Goal: Information Seeking & Learning: Understand process/instructions

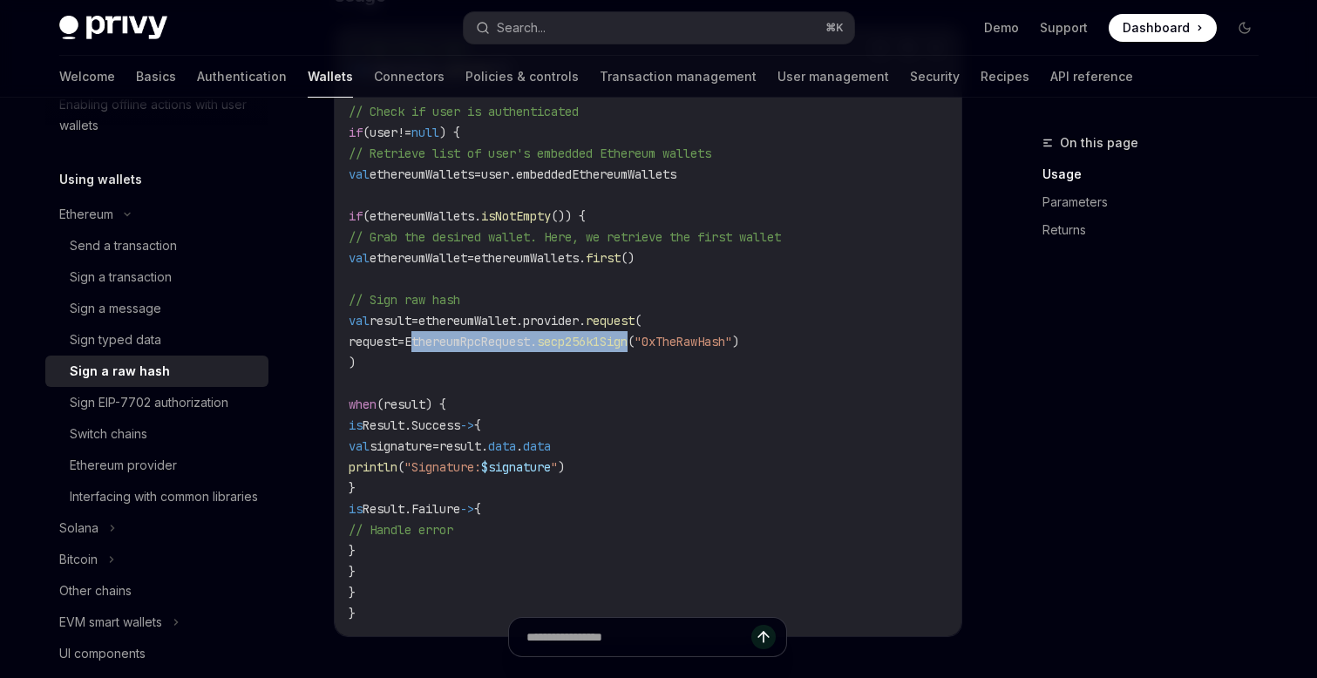
scroll to position [456, 0]
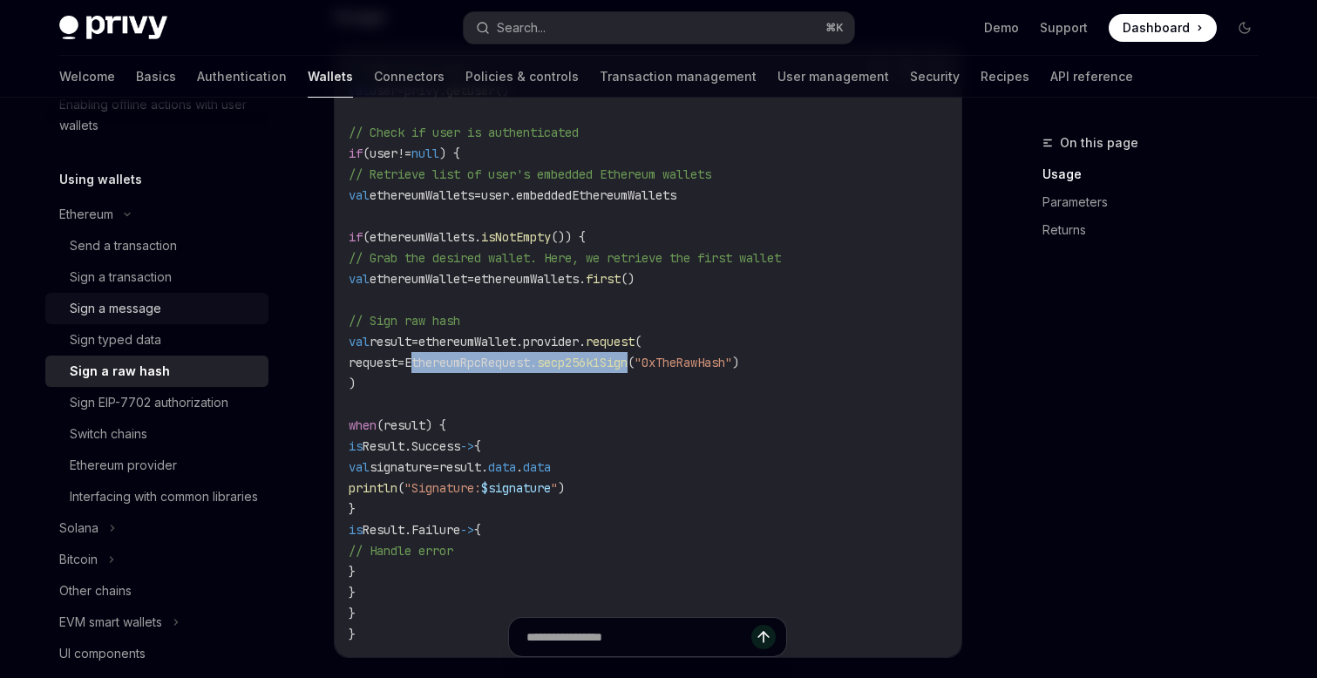
click at [149, 309] on div "Sign a message" at bounding box center [115, 308] width 91 height 21
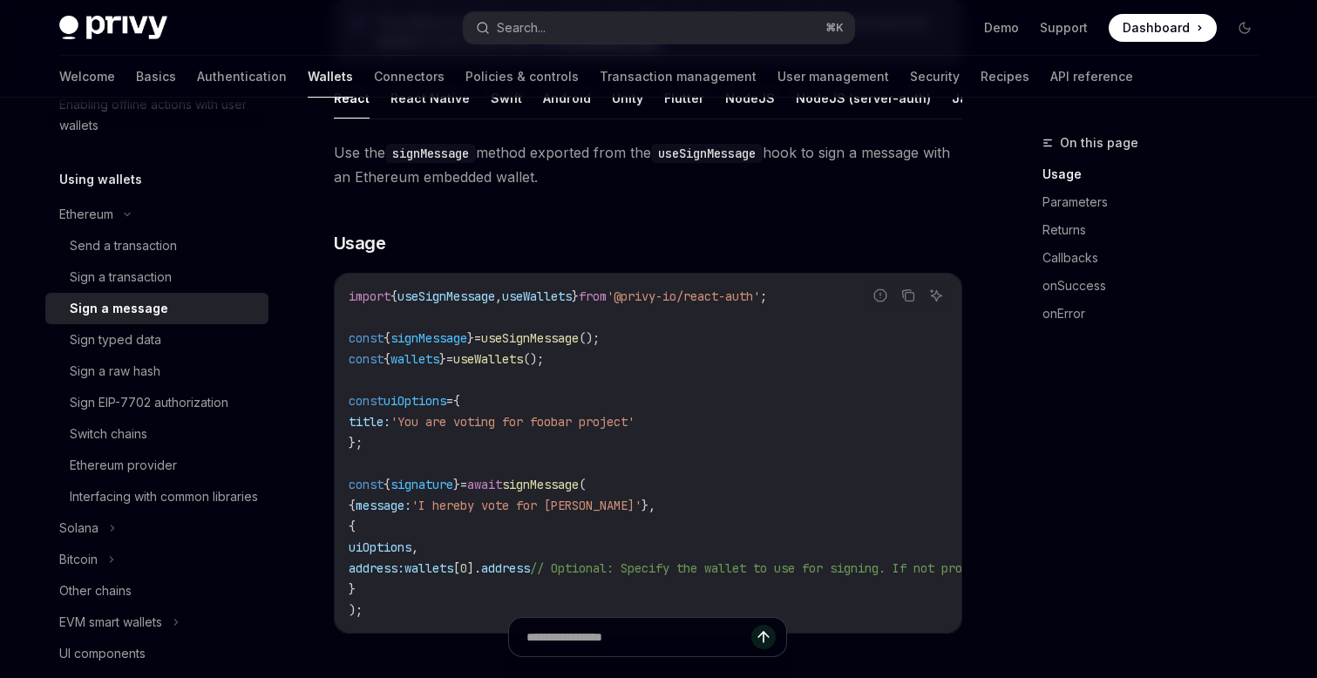
scroll to position [227, 0]
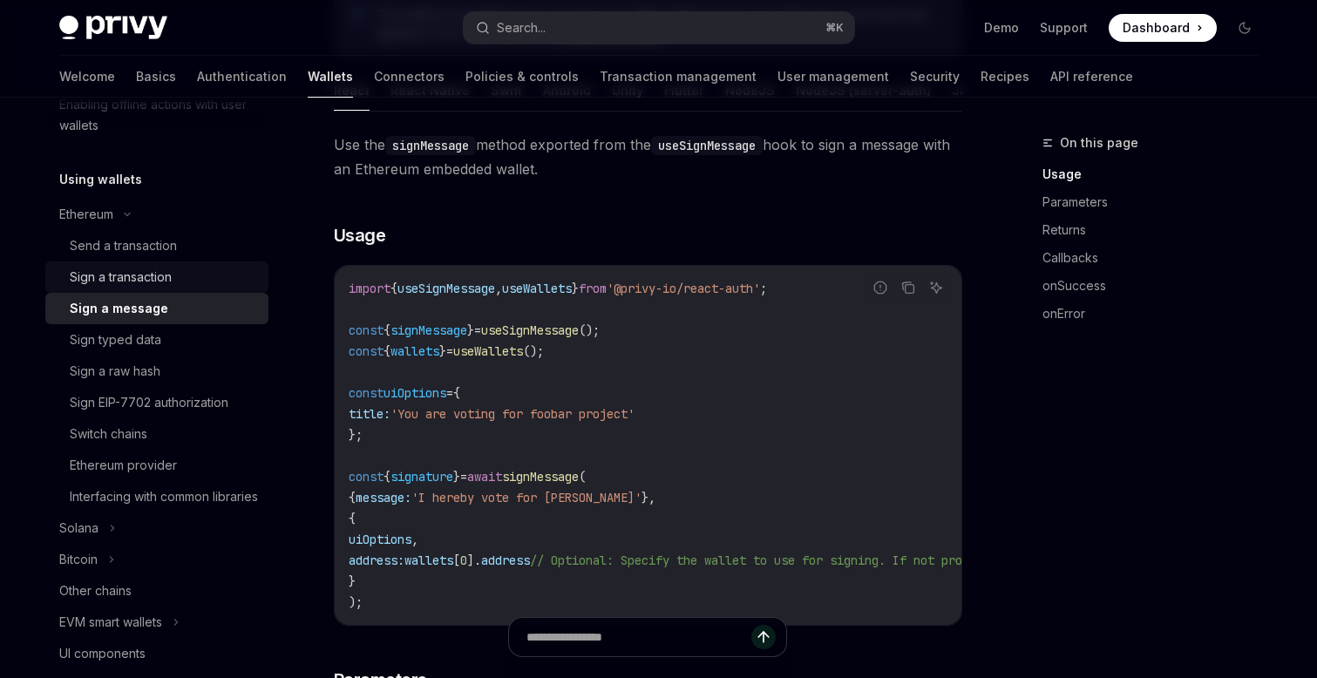
click at [144, 272] on div "Sign a transaction" at bounding box center [121, 277] width 102 height 21
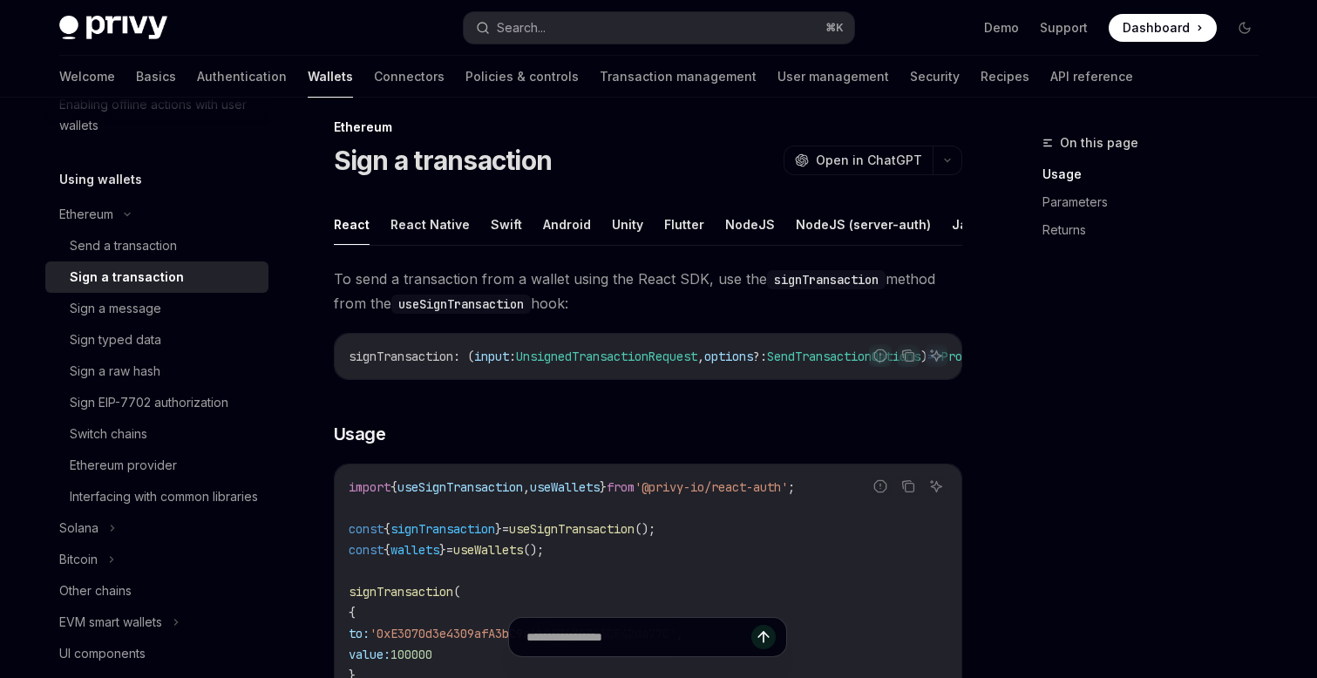
scroll to position [16, 0]
click at [503, 224] on button "Swift" at bounding box center [506, 224] width 31 height 41
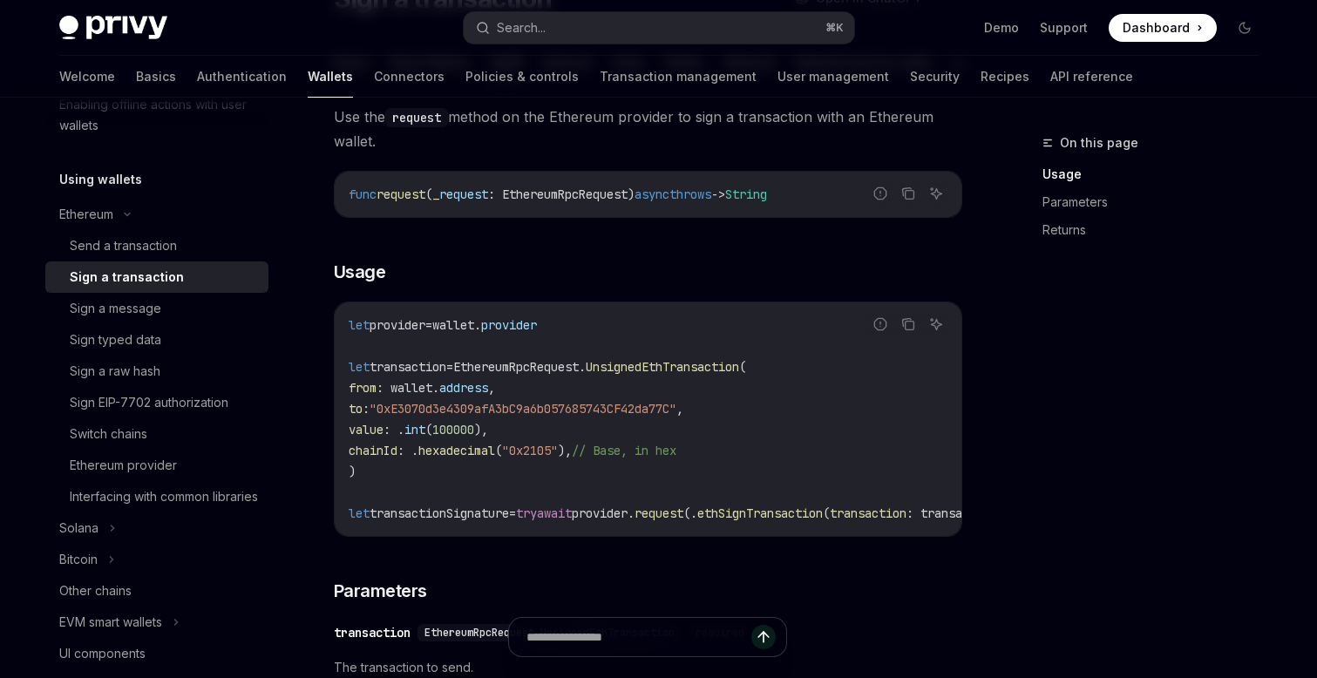
scroll to position [179, 0]
click at [911, 319] on icon "Copy the contents from the code block" at bounding box center [906, 322] width 9 height 8
click at [155, 309] on div "Sign a message" at bounding box center [115, 308] width 91 height 21
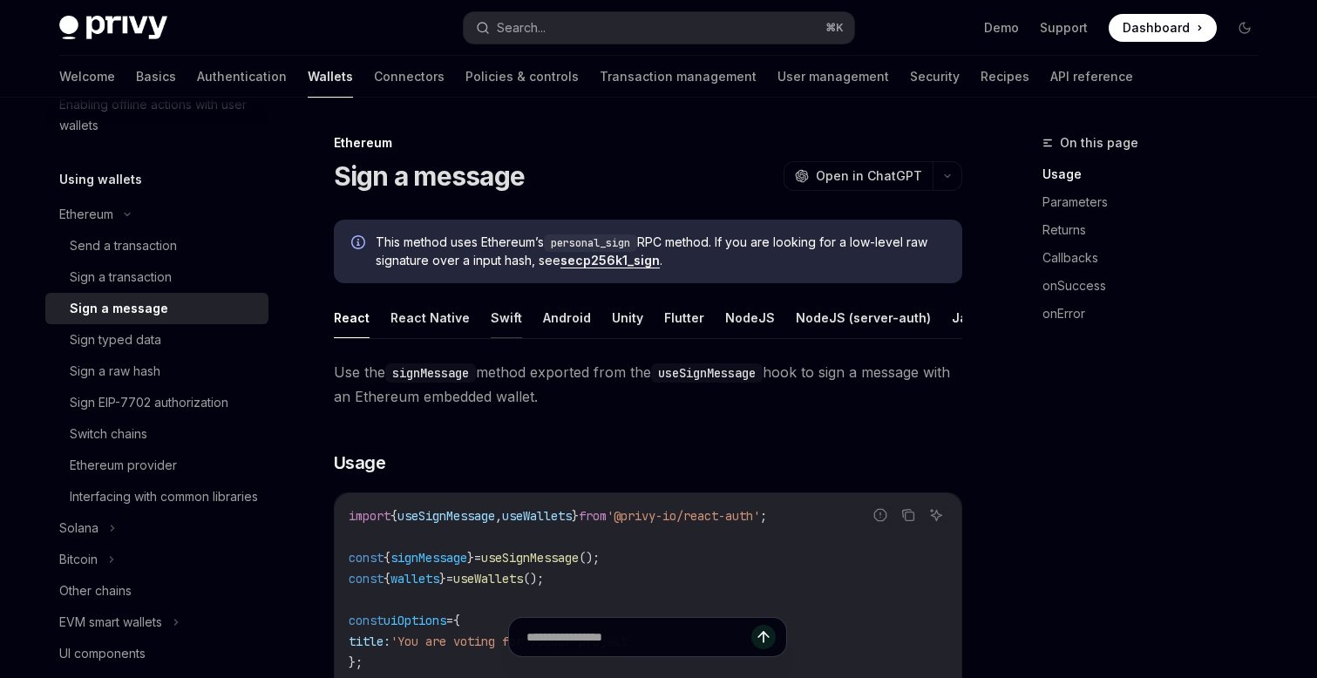
click at [503, 315] on button "Swift" at bounding box center [506, 317] width 31 height 41
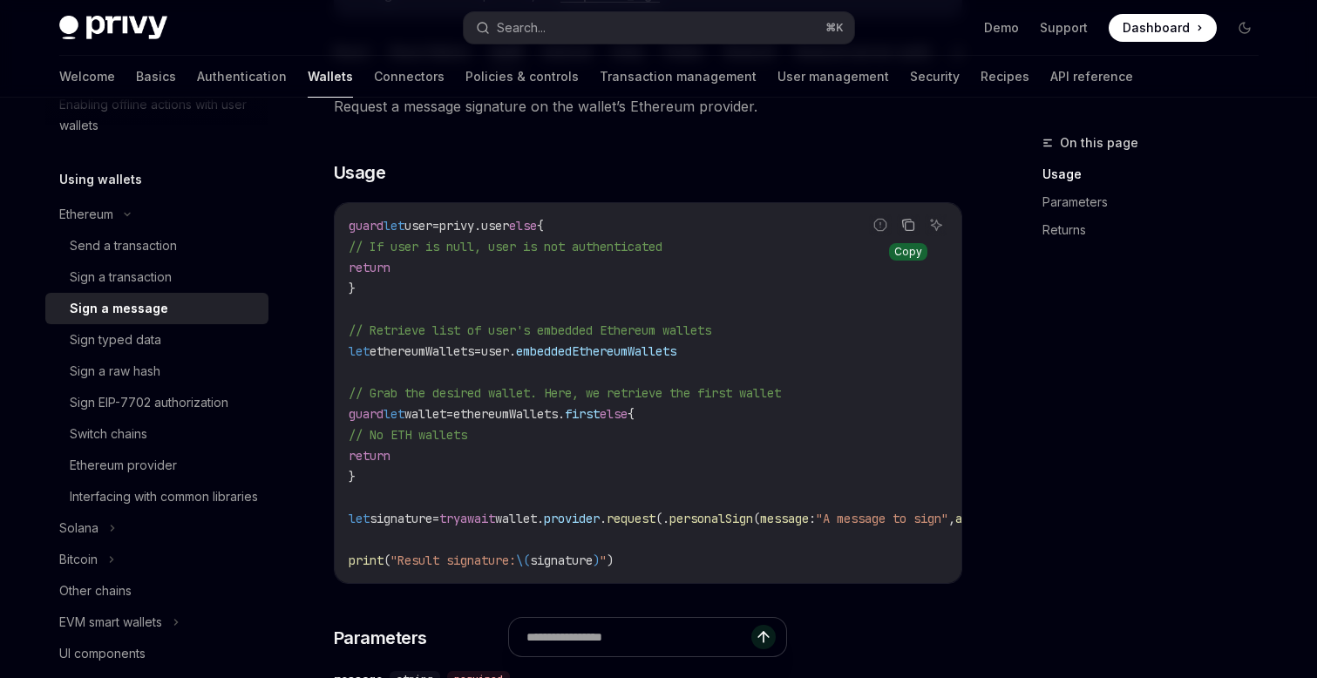
scroll to position [265, 0]
click at [904, 226] on icon "Copy the contents from the code block" at bounding box center [908, 226] width 14 height 14
click at [155, 339] on div "Sign typed data" at bounding box center [115, 339] width 91 height 21
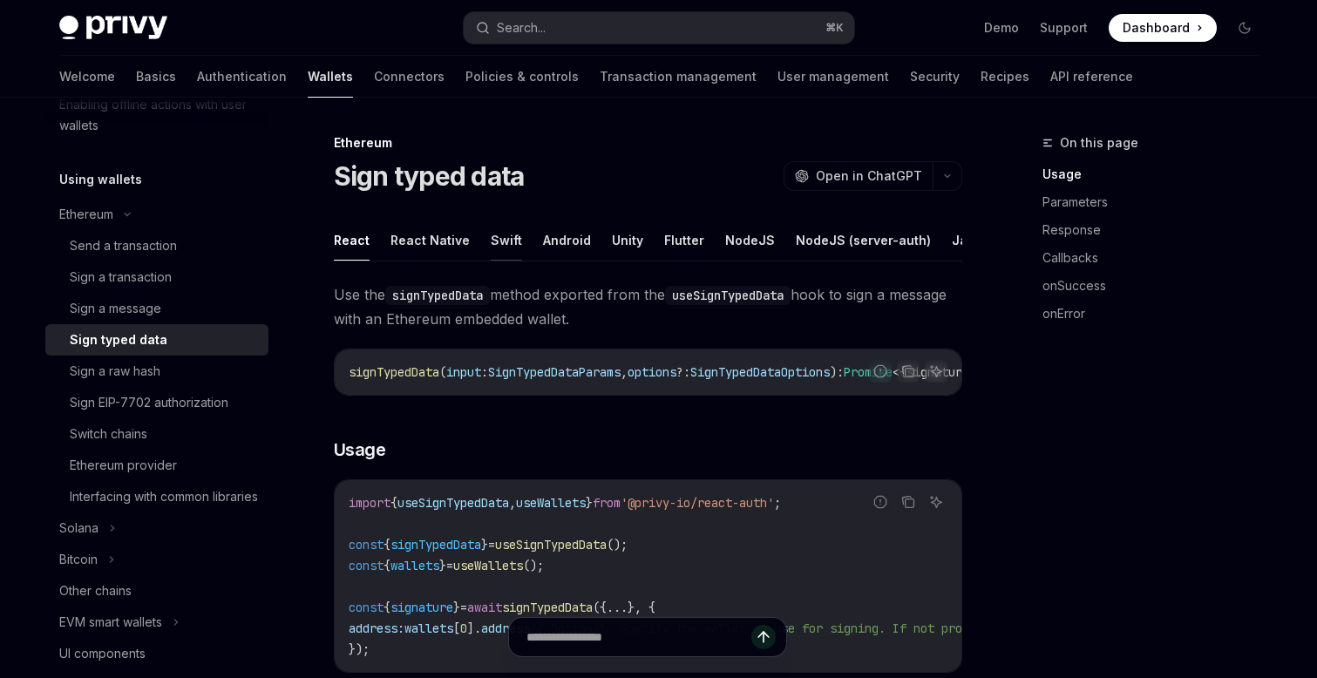
click at [505, 235] on button "Swift" at bounding box center [506, 240] width 31 height 41
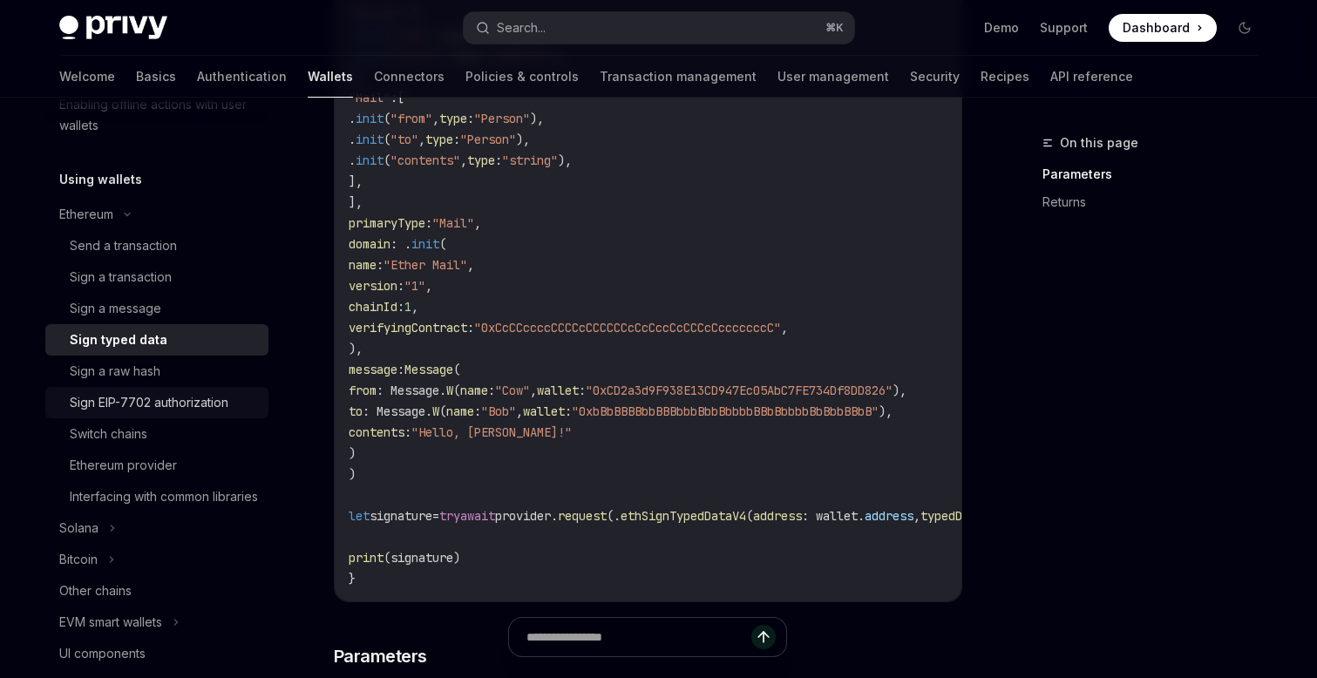
click at [100, 404] on div "Sign EIP-7702 authorization" at bounding box center [149, 402] width 159 height 21
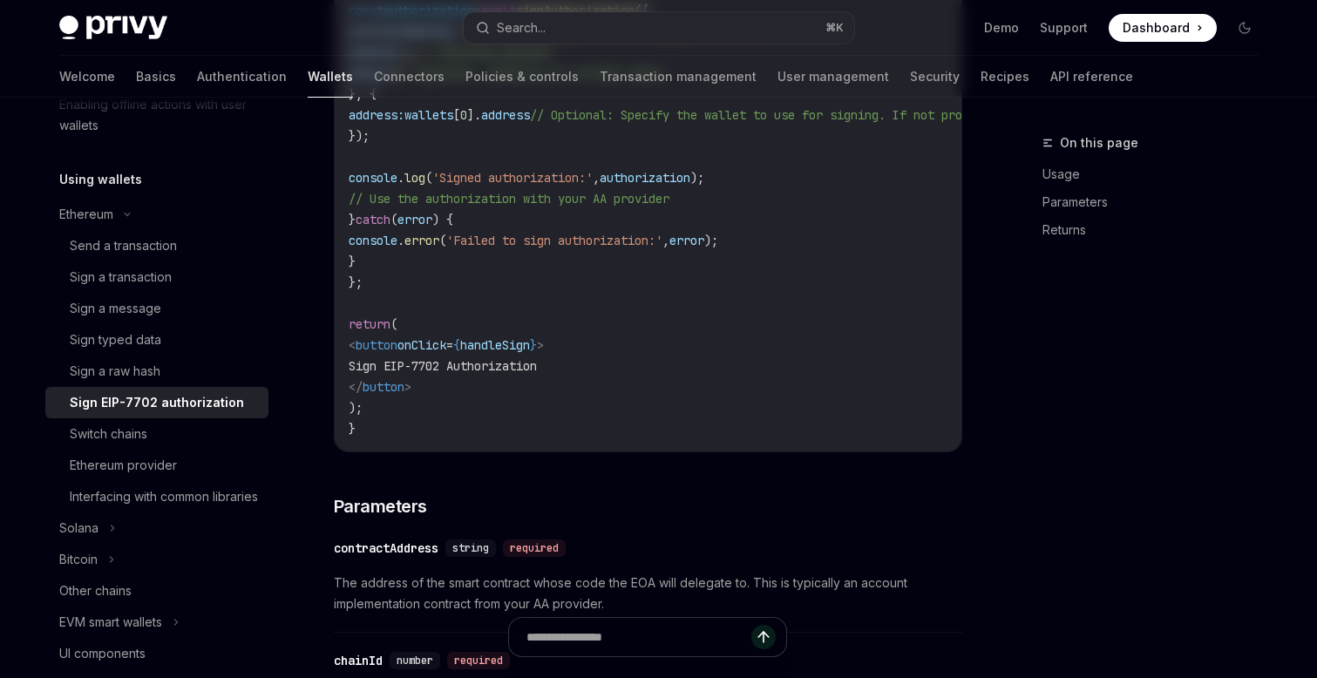
click at [100, 404] on div "Sign EIP-7702 authorization" at bounding box center [157, 402] width 174 height 21
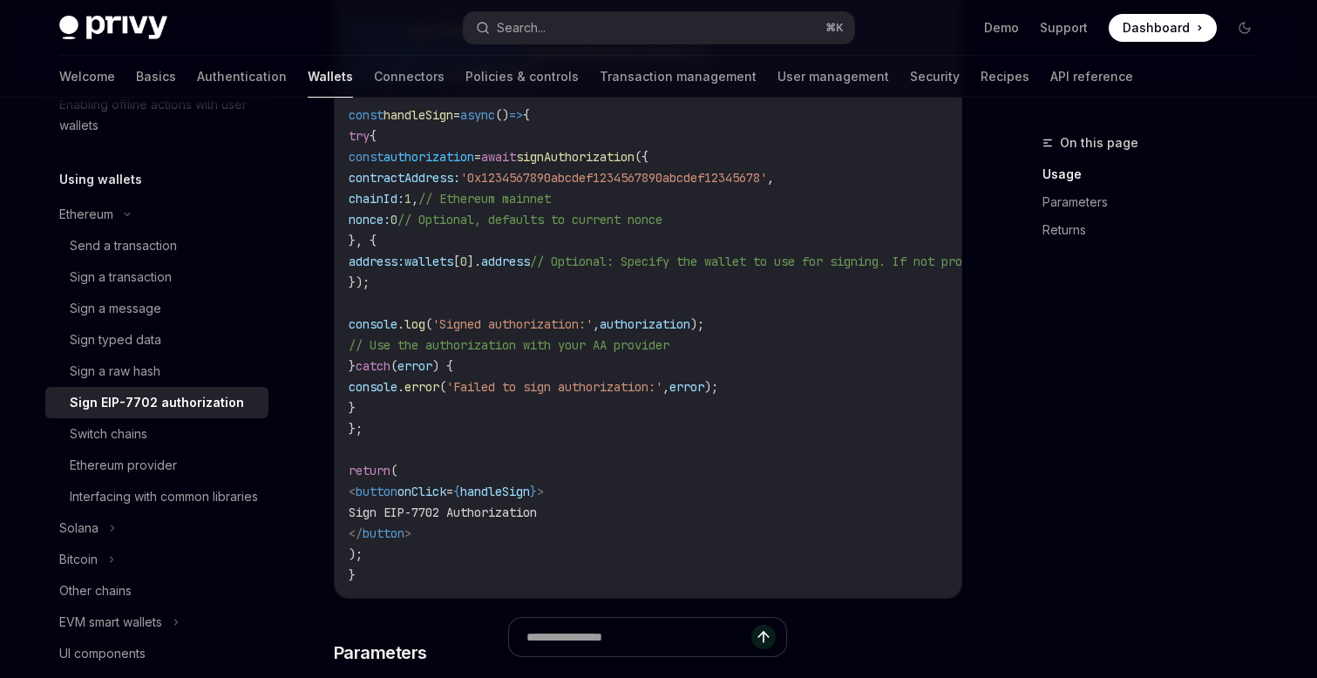
scroll to position [796, 0]
click at [116, 339] on div "Sign typed data" at bounding box center [115, 339] width 91 height 21
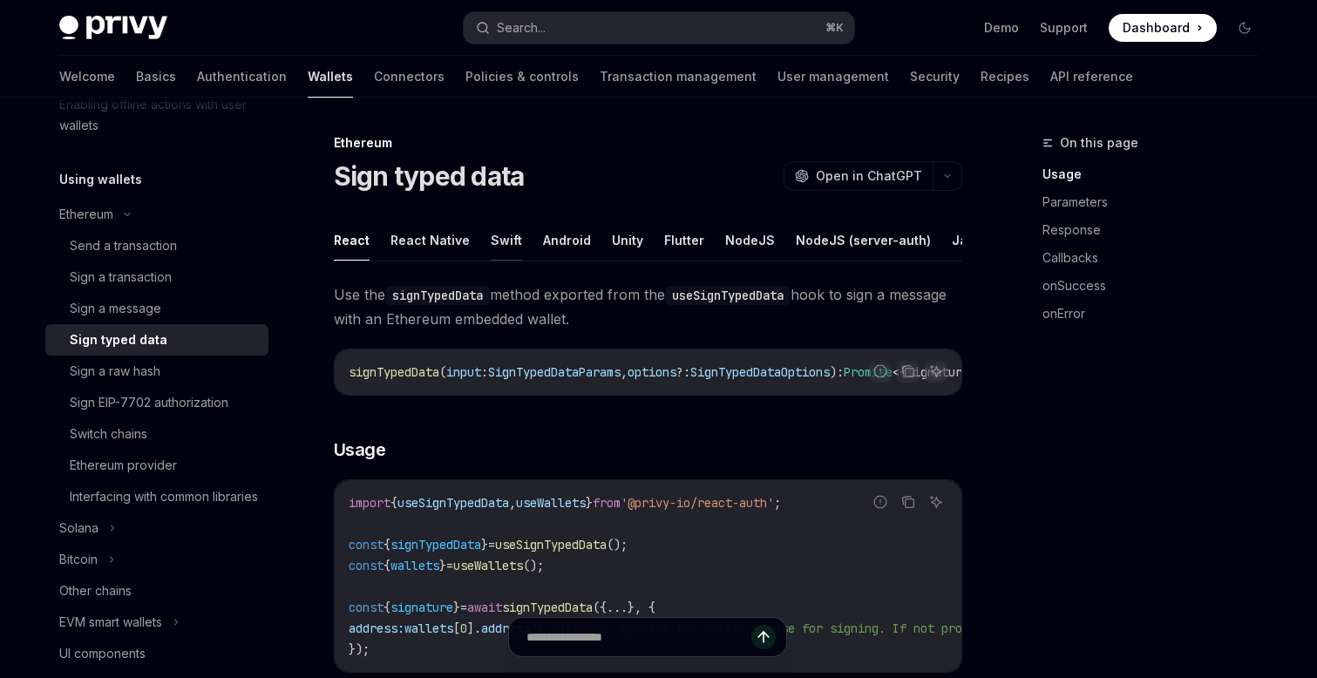
click at [498, 239] on button "Swift" at bounding box center [506, 240] width 31 height 41
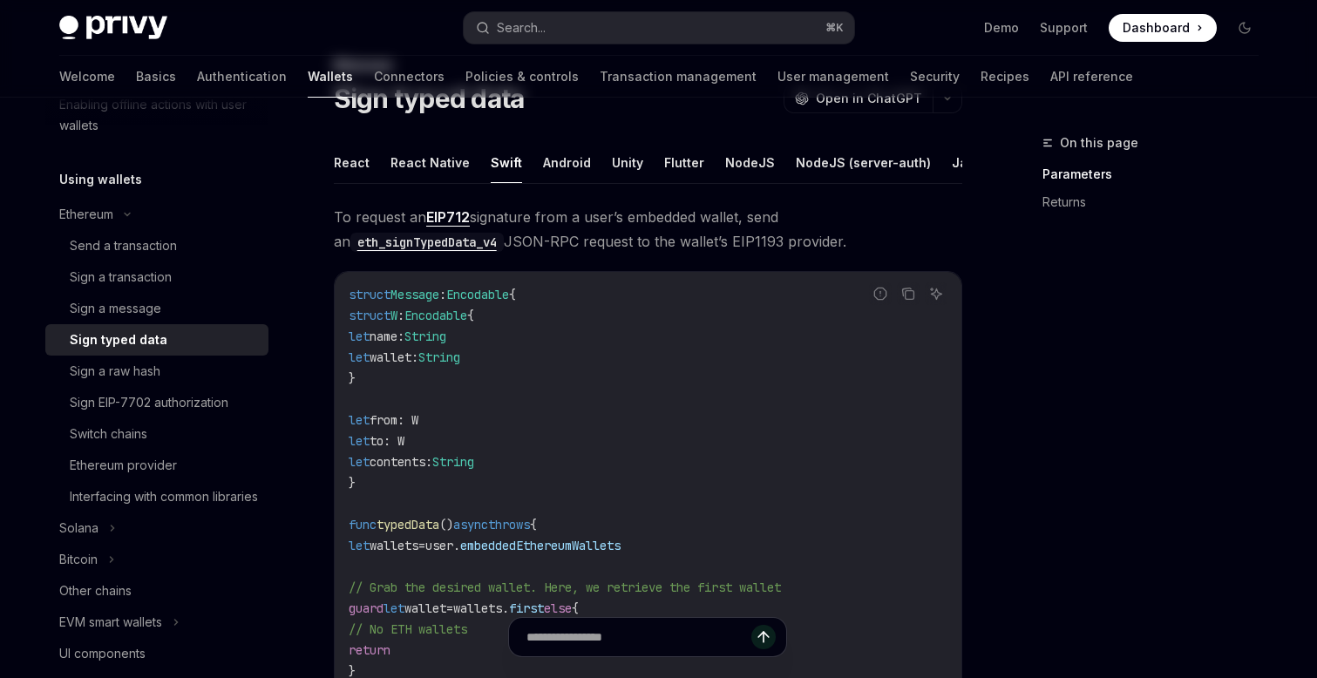
scroll to position [17, 0]
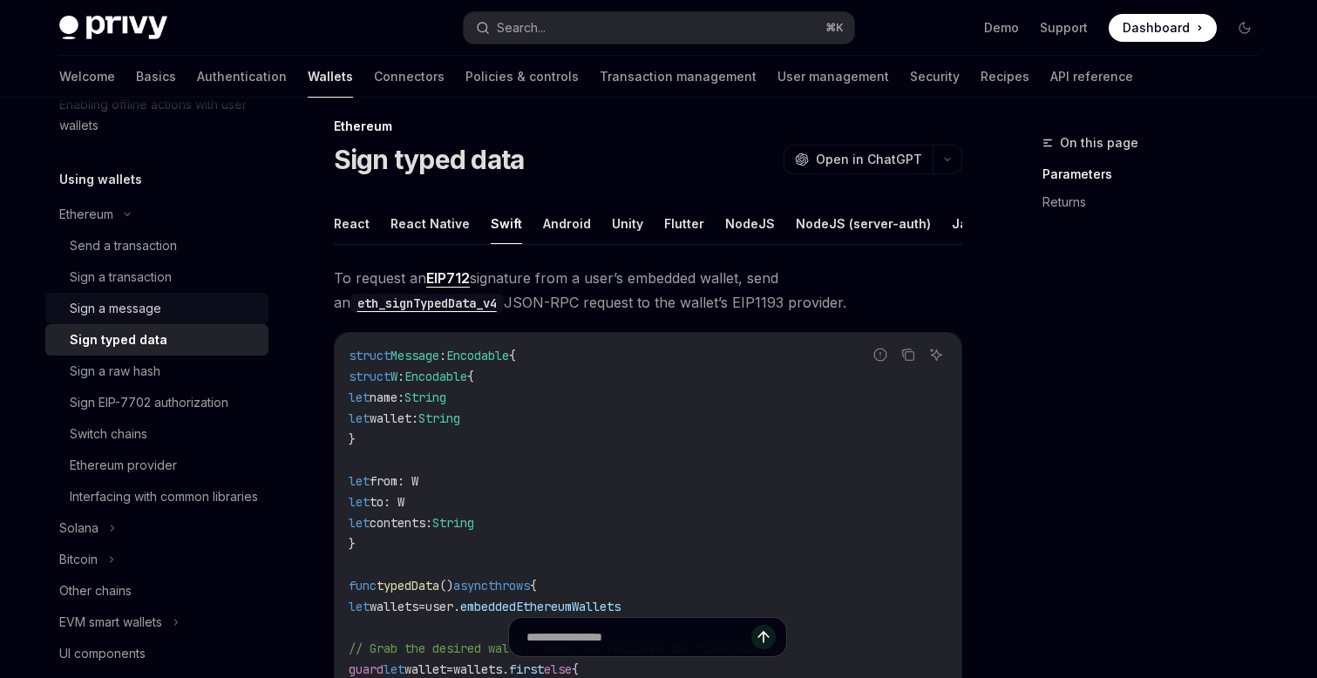
click at [126, 305] on div "Sign a message" at bounding box center [115, 308] width 91 height 21
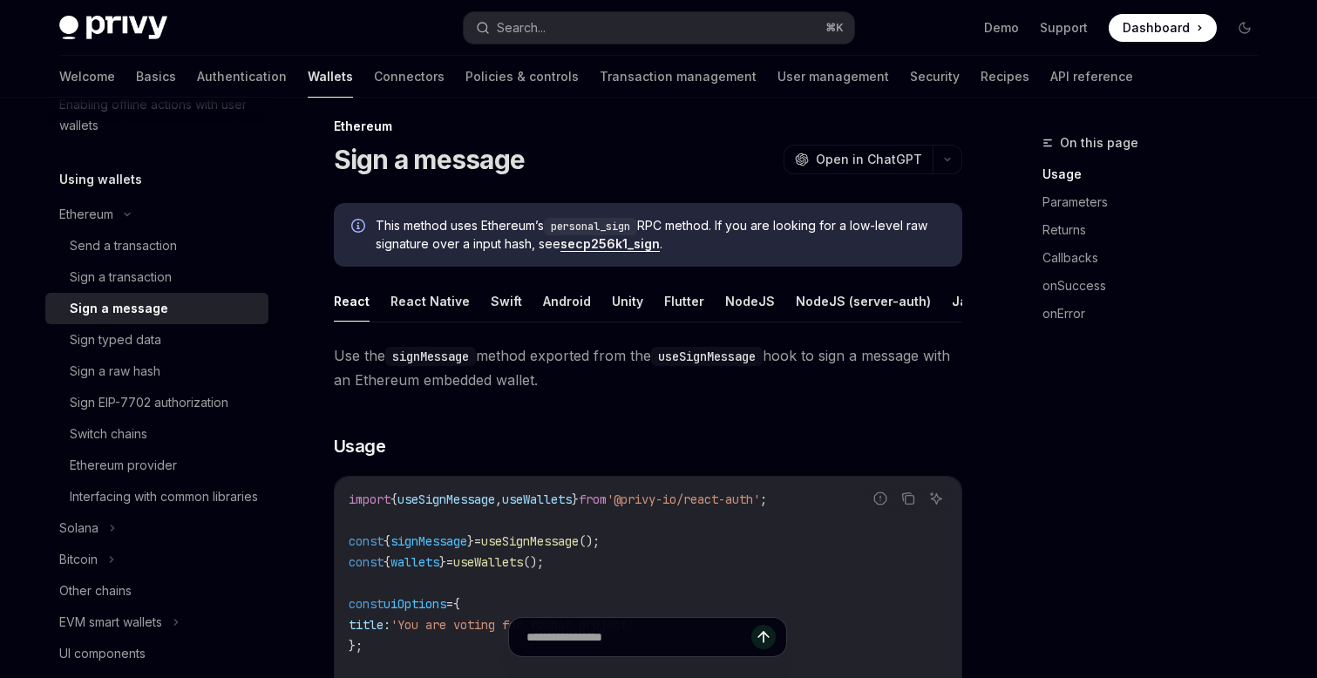
click at [622, 244] on link "secp256k1_sign" at bounding box center [609, 244] width 99 height 16
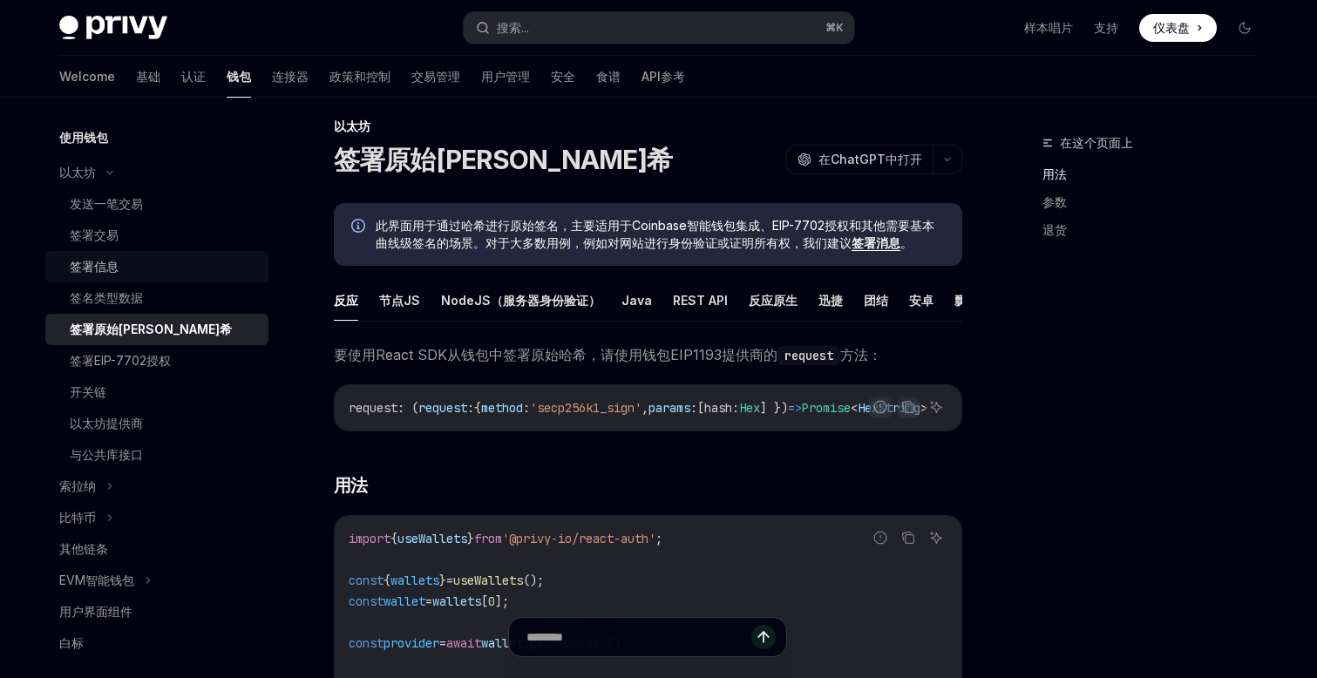
click at [112, 268] on div "签署信息" at bounding box center [94, 266] width 49 height 21
type textarea "*"
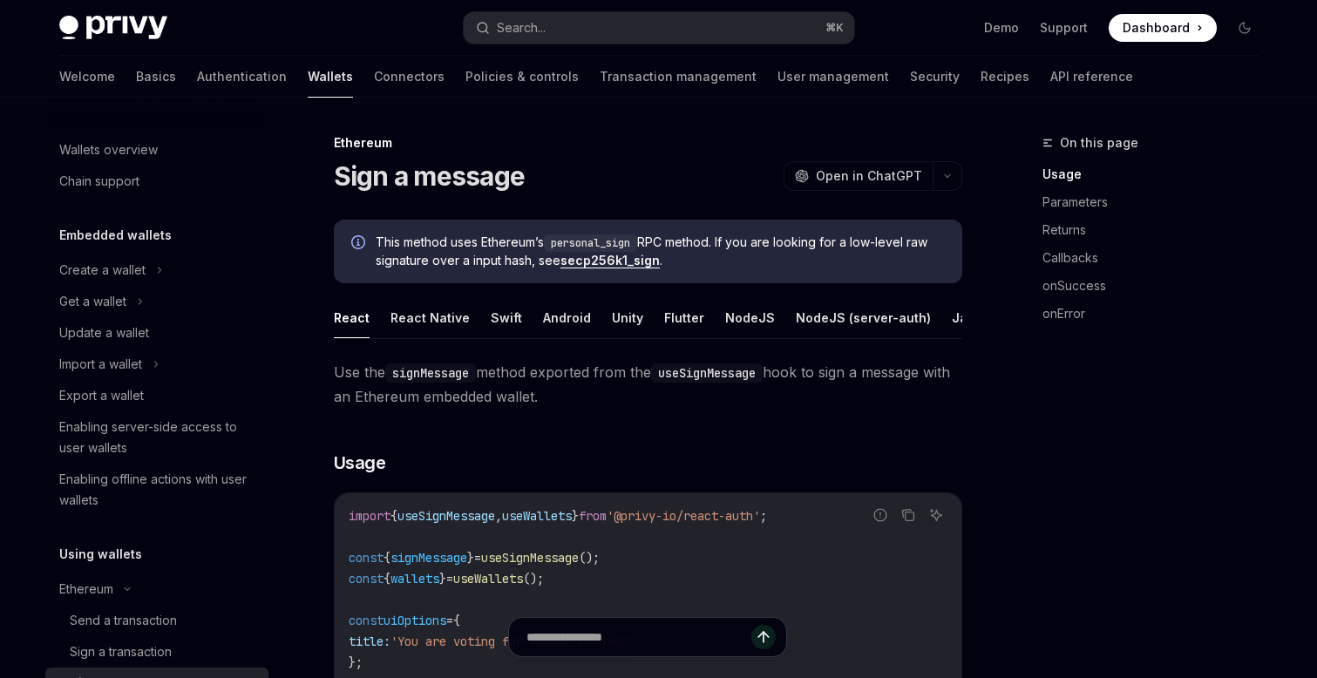
scroll to position [295, 0]
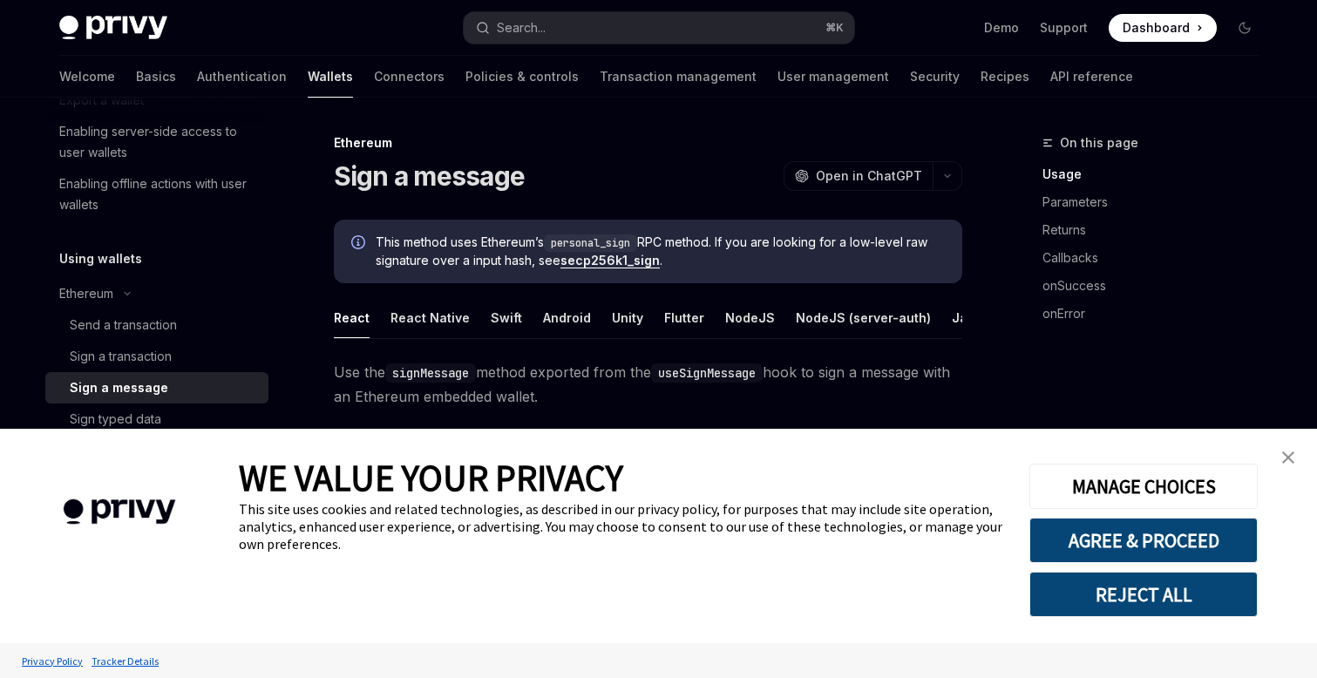
click at [1288, 454] on img "close banner" at bounding box center [1288, 457] width 12 height 12
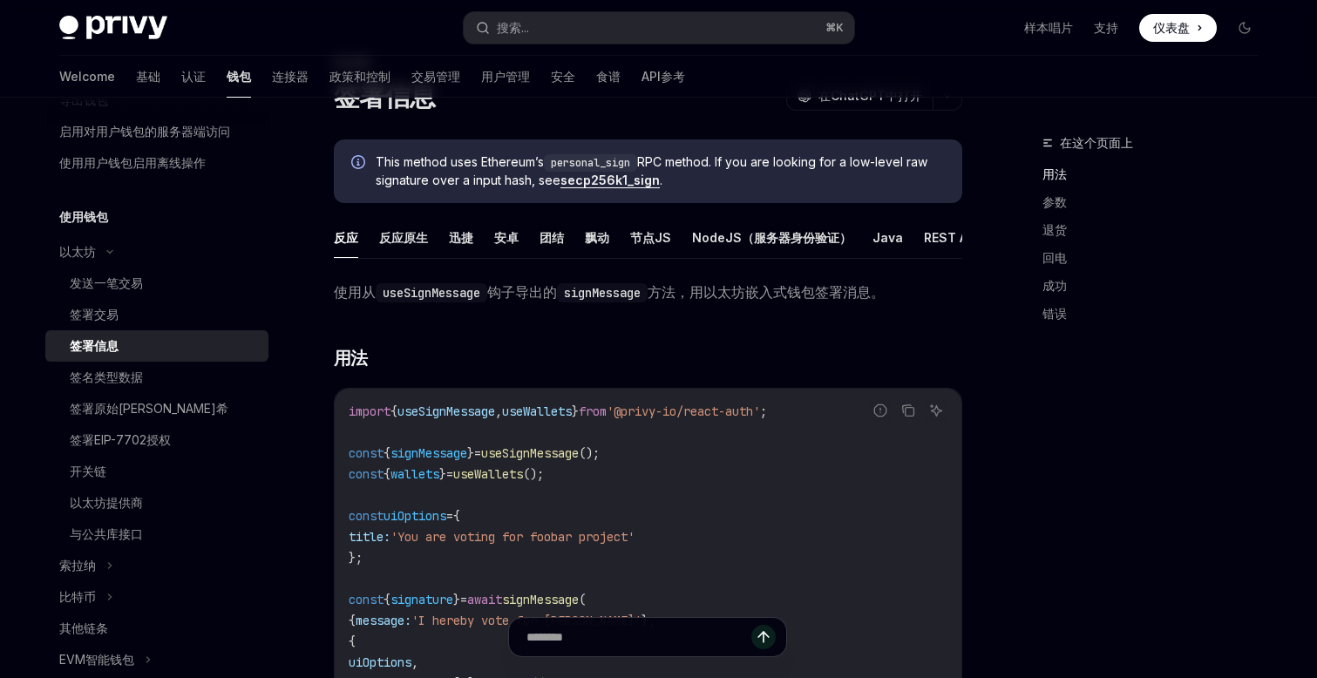
scroll to position [0, 0]
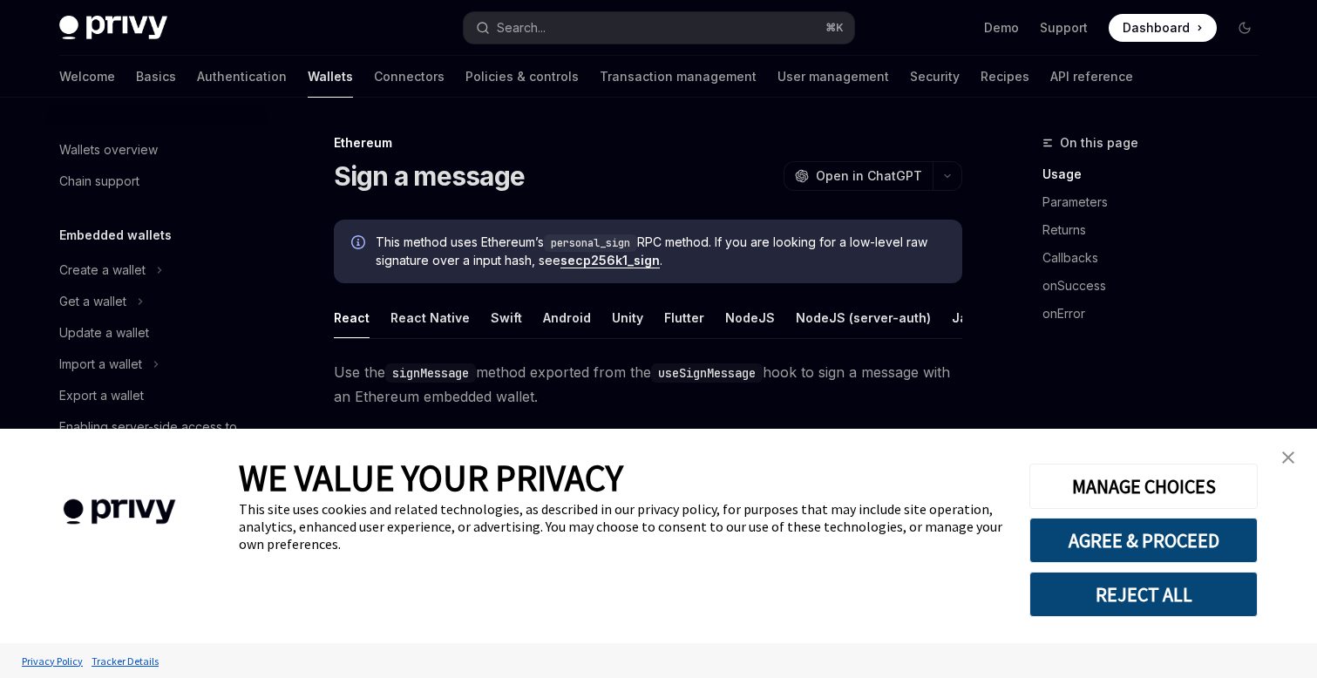
scroll to position [295, 0]
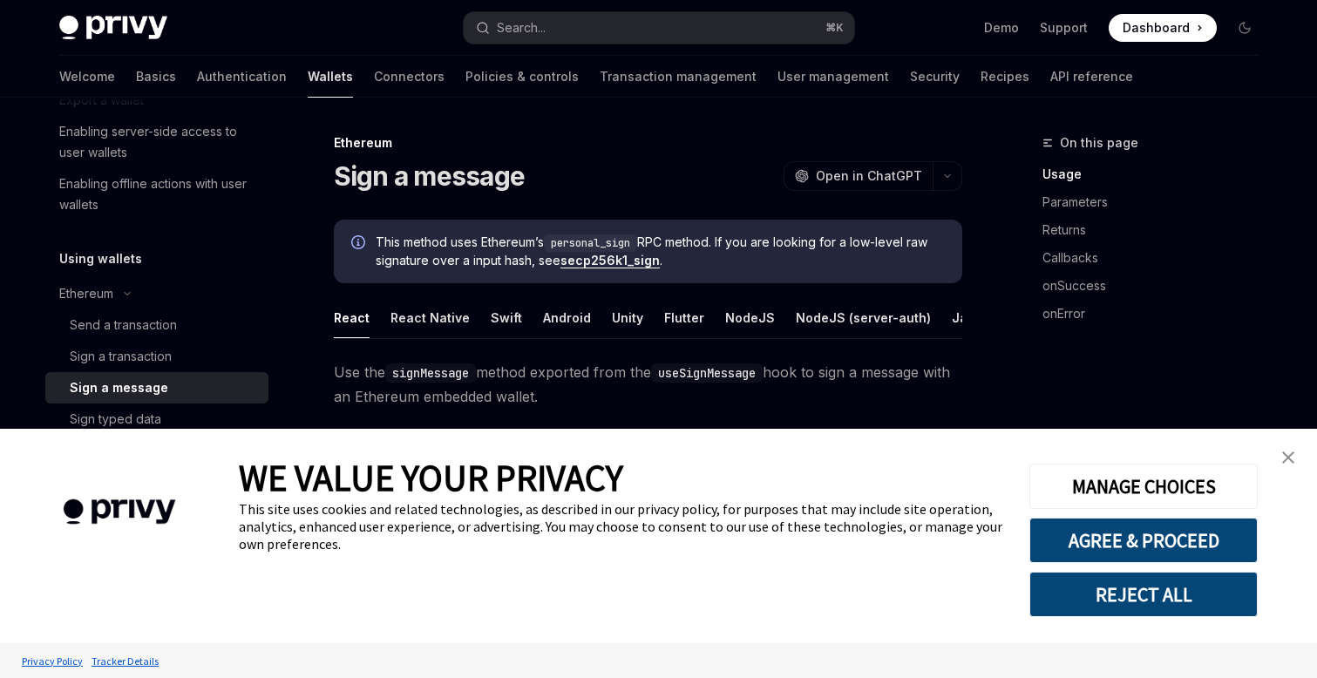
click at [1288, 459] on img "close banner" at bounding box center [1288, 457] width 12 height 12
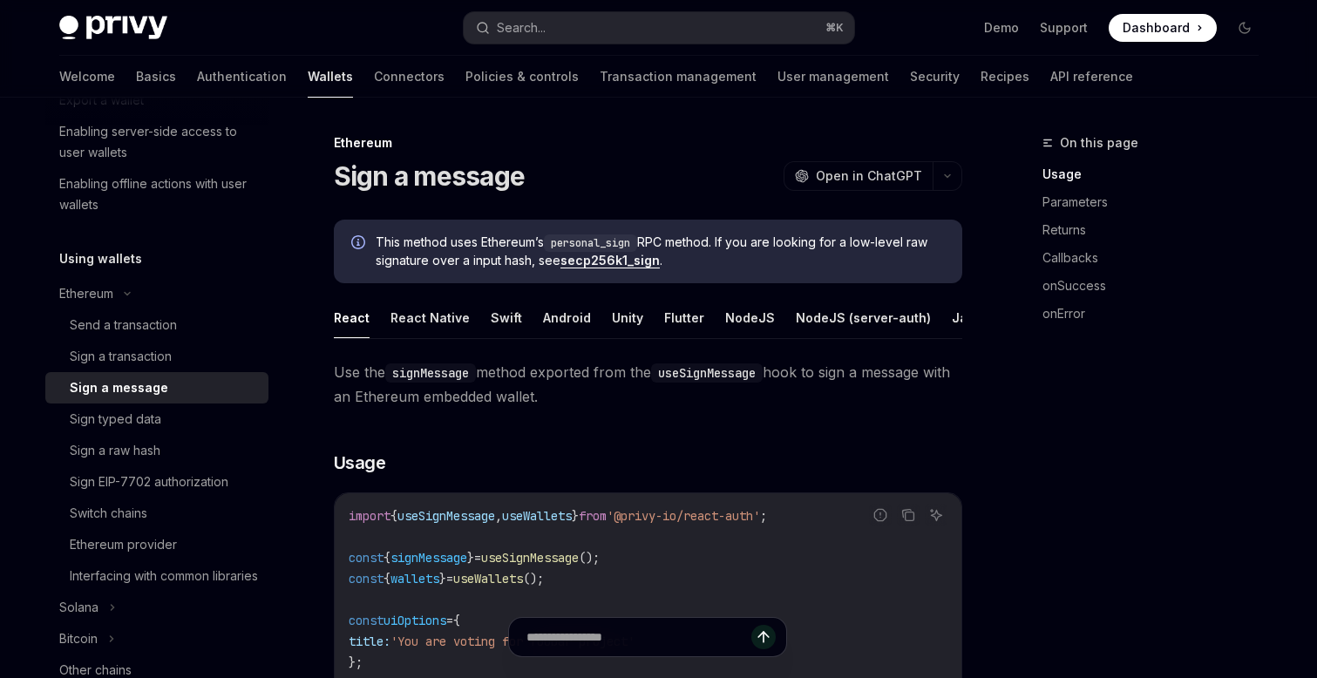
drag, startPoint x: 538, startPoint y: 179, endPoint x: 322, endPoint y: 179, distance: 216.1
copy h1 "Sign a message"
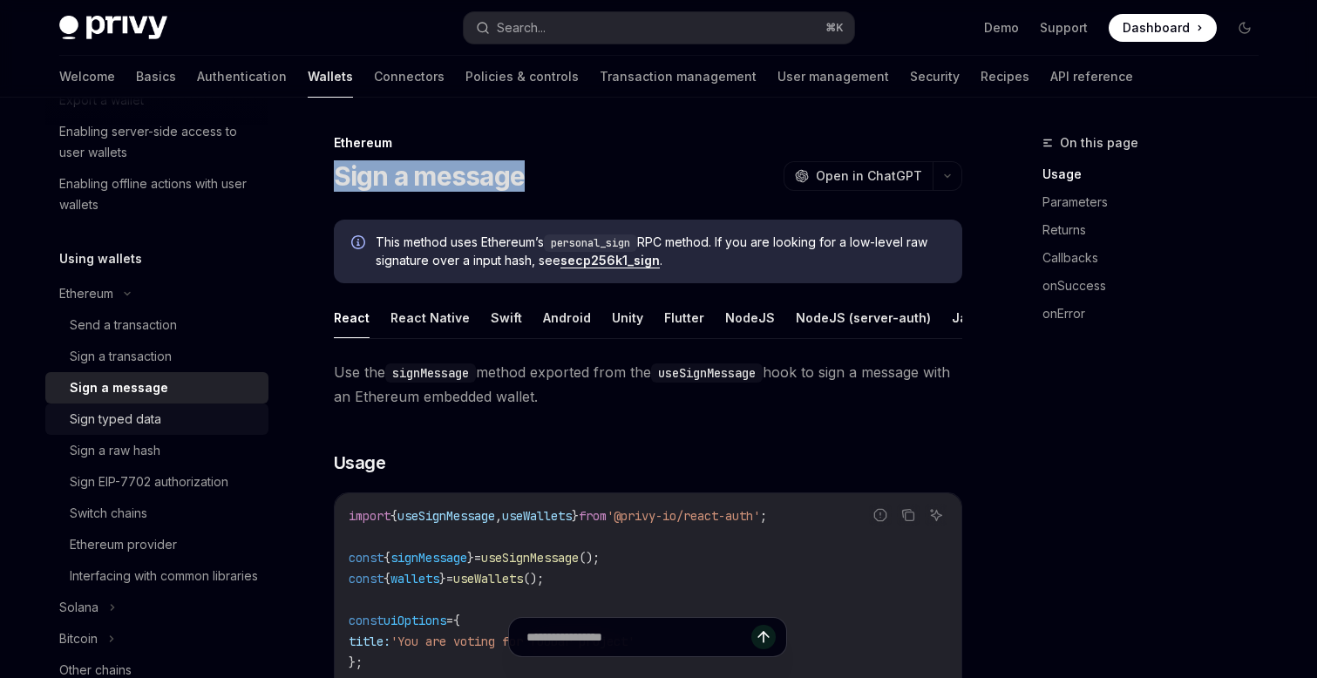
click at [155, 420] on div "Sign typed data" at bounding box center [115, 419] width 91 height 21
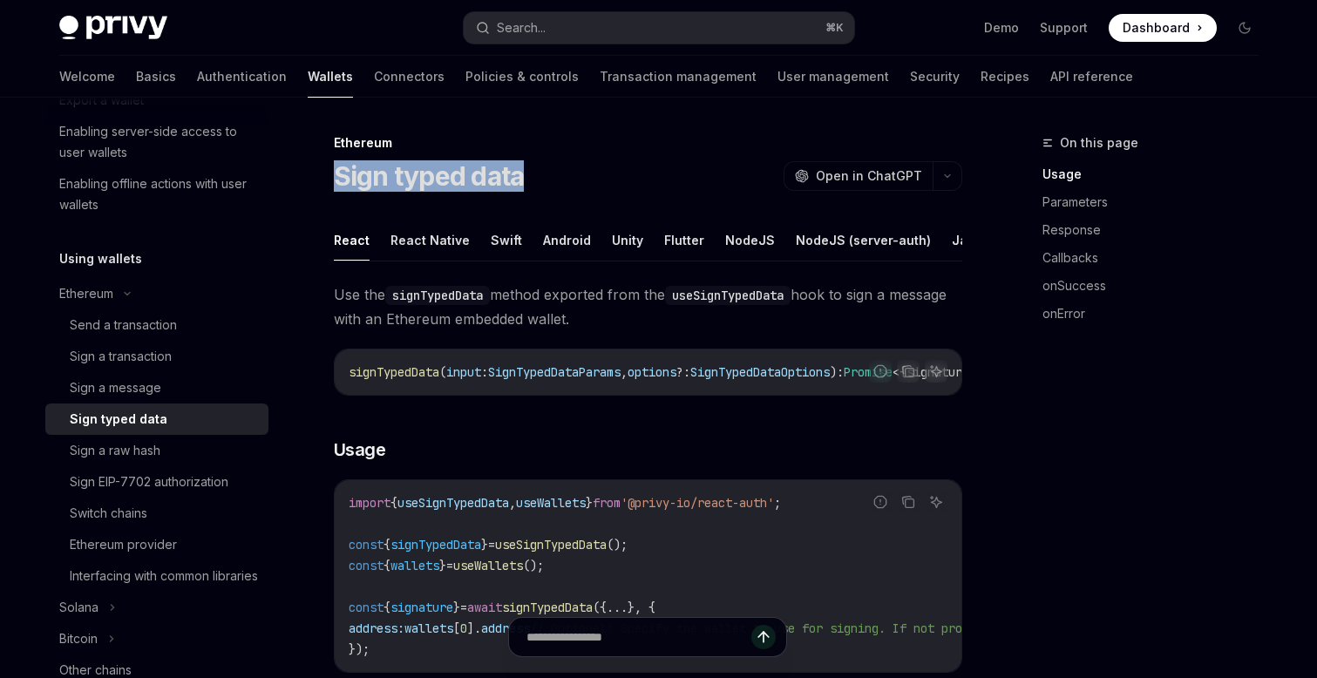
drag, startPoint x: 544, startPoint y: 176, endPoint x: 342, endPoint y: 173, distance: 202.2
click at [341, 173] on div "Sign typed data OpenAI Open in ChatGPT" at bounding box center [648, 175] width 628 height 31
copy h1 "Sign typed data"
click at [135, 453] on div "Sign a raw hash" at bounding box center [115, 450] width 91 height 21
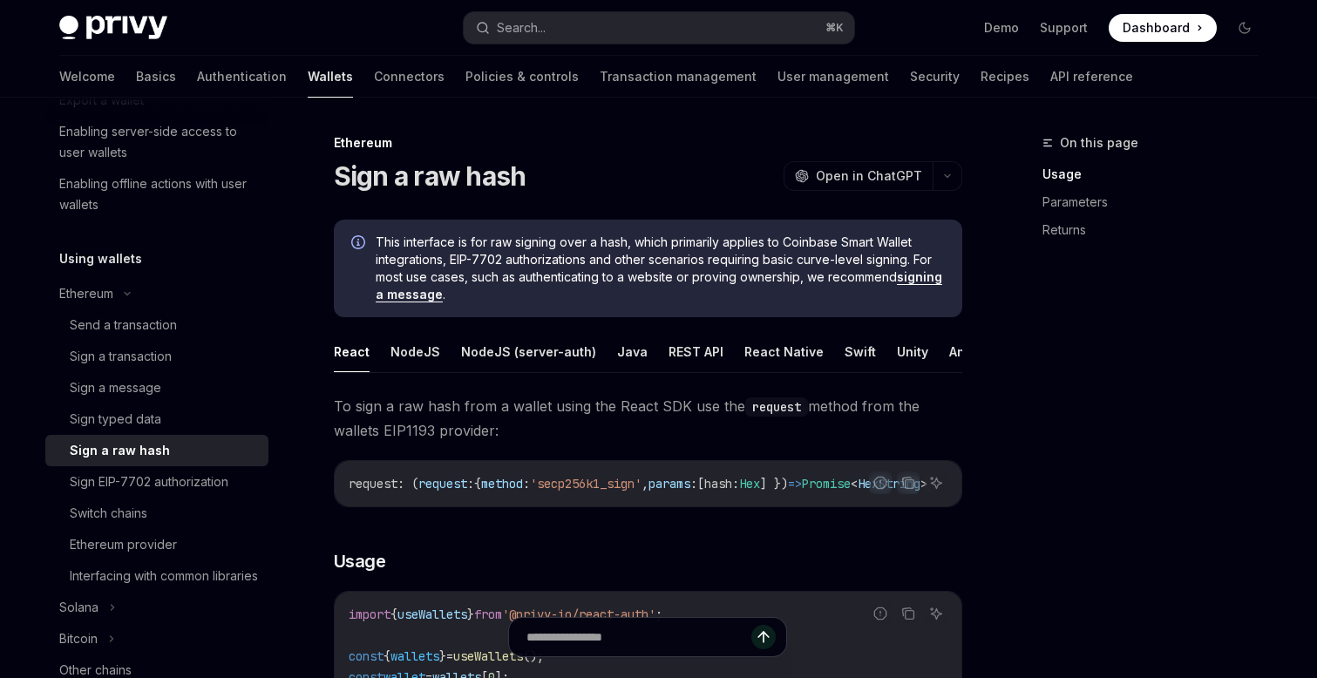
click at [138, 447] on div "Sign a raw hash" at bounding box center [120, 450] width 100 height 21
drag, startPoint x: 562, startPoint y: 177, endPoint x: 337, endPoint y: 173, distance: 224.8
click at [337, 173] on div "Sign a raw hash OpenAI Open in ChatGPT" at bounding box center [648, 175] width 628 height 31
copy h1 "Sign a raw hash"
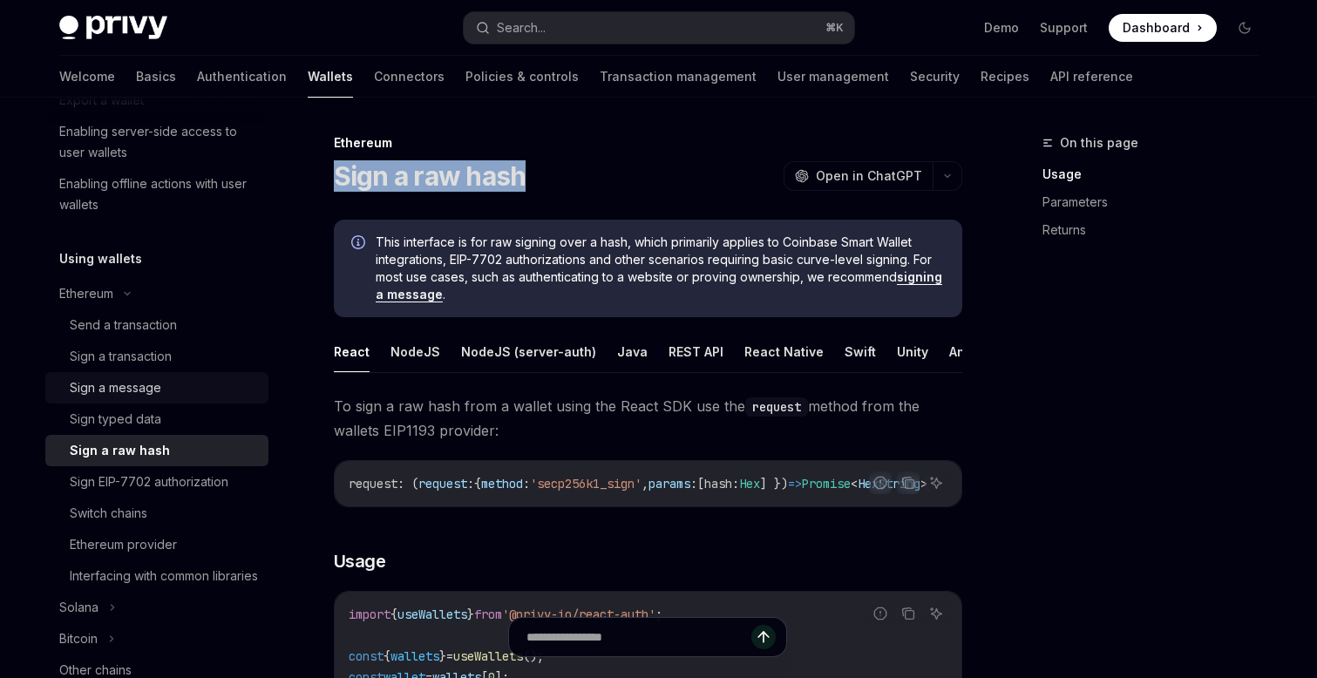
click at [143, 388] on div "Sign a message" at bounding box center [115, 387] width 91 height 21
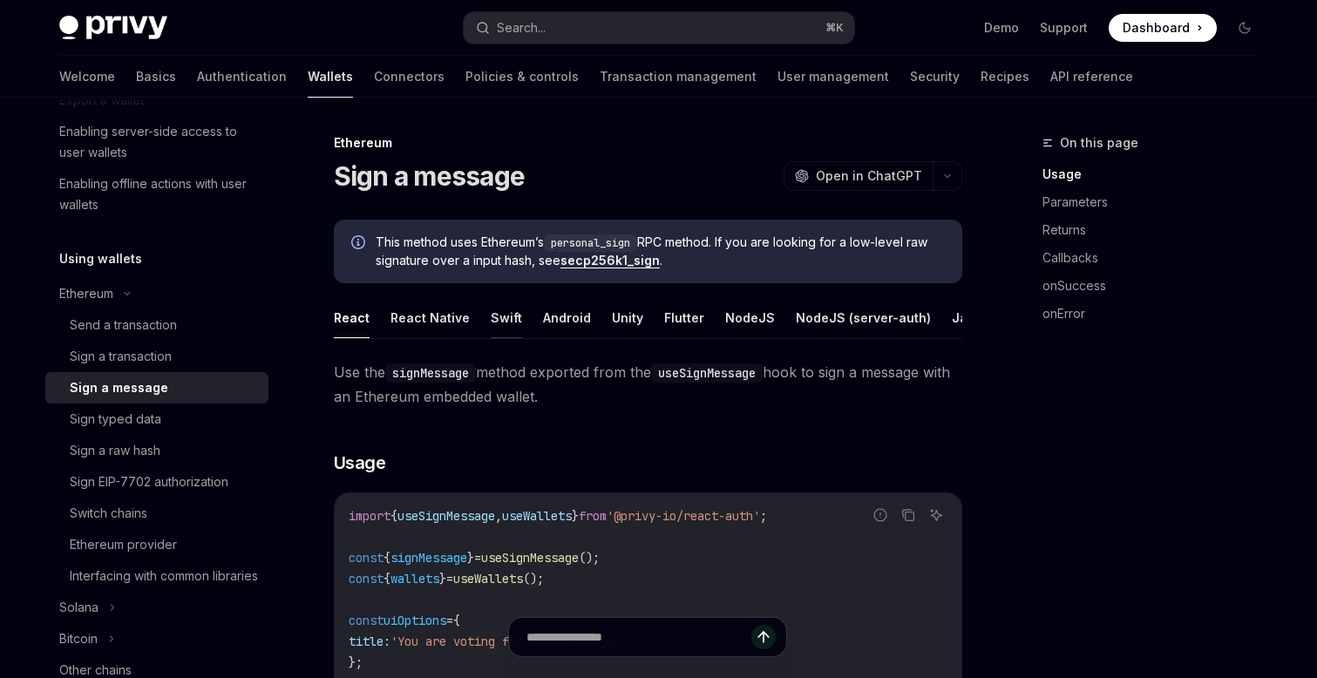
click at [498, 314] on button "Swift" at bounding box center [506, 317] width 31 height 41
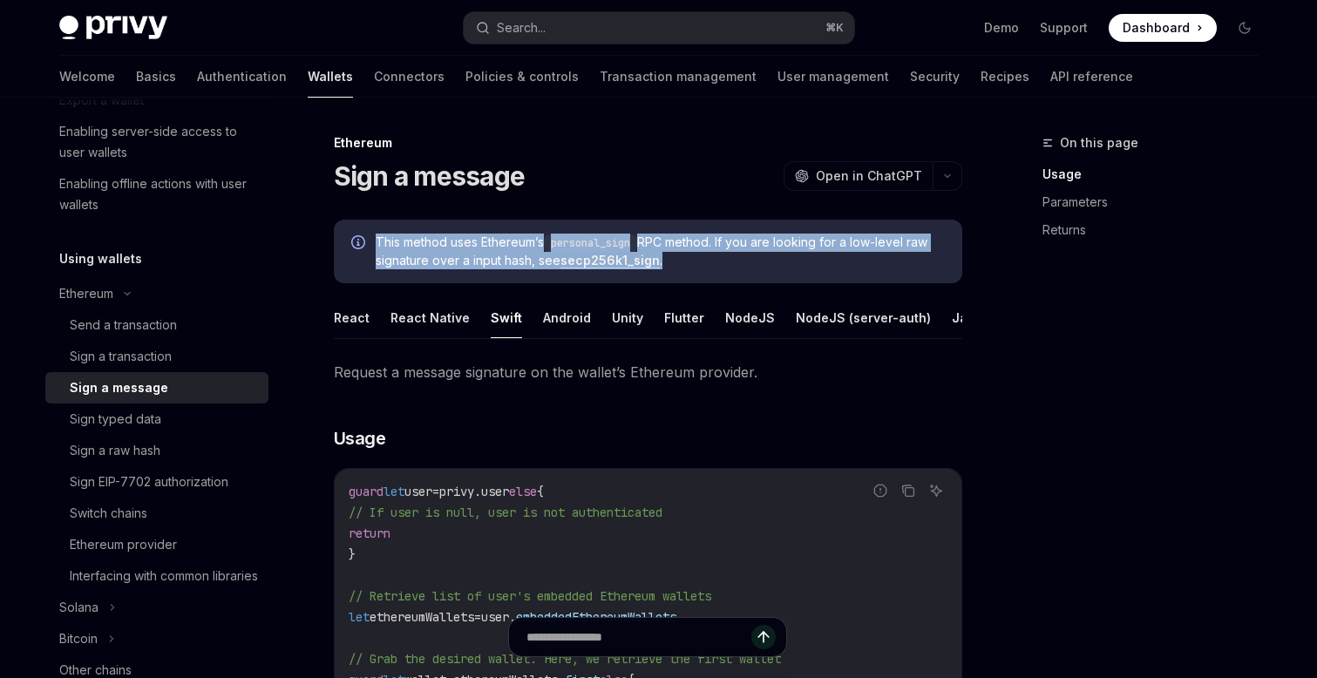
drag, startPoint x: 675, startPoint y: 272, endPoint x: 371, endPoint y: 232, distance: 306.7
click at [371, 231] on div "This method uses Ethereum’s personal_sign RPC method. If you are looking for a …" at bounding box center [648, 252] width 628 height 64
copy span "This method uses Ethereum’s personal_sign RPC method. If you are looking for a …"
click at [155, 450] on div "Sign a raw hash" at bounding box center [115, 450] width 91 height 21
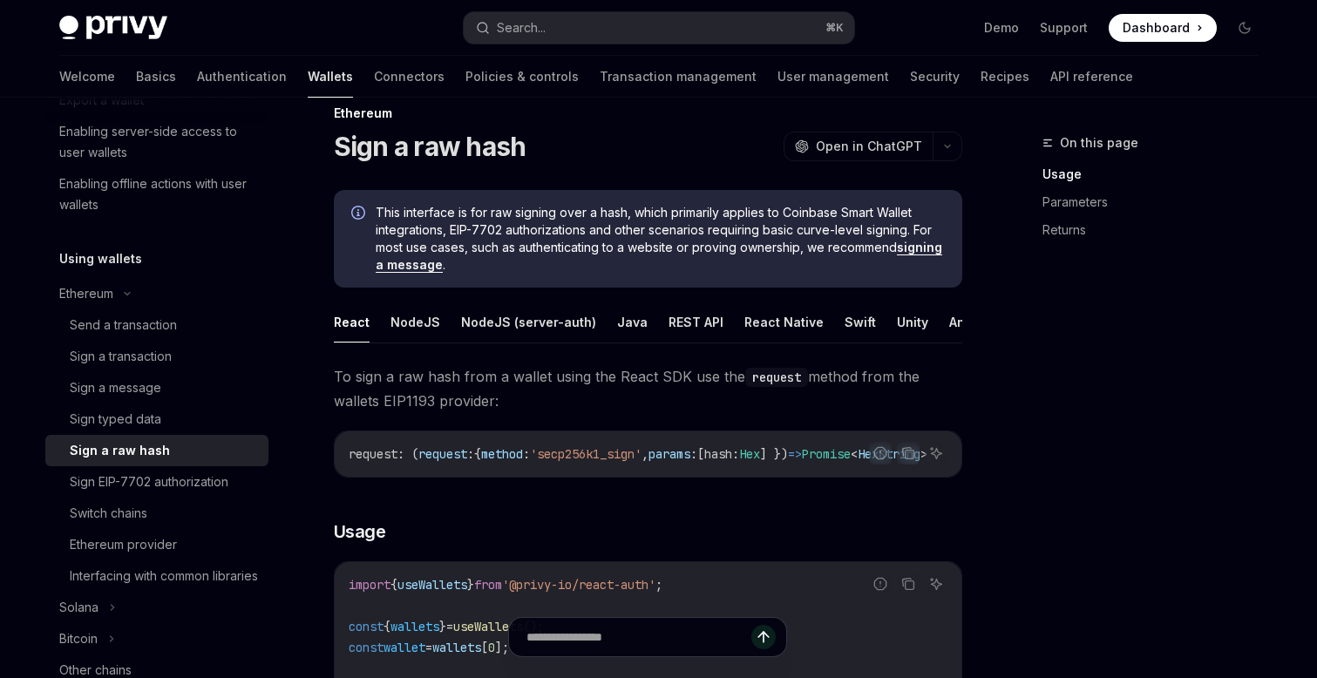
scroll to position [37, 0]
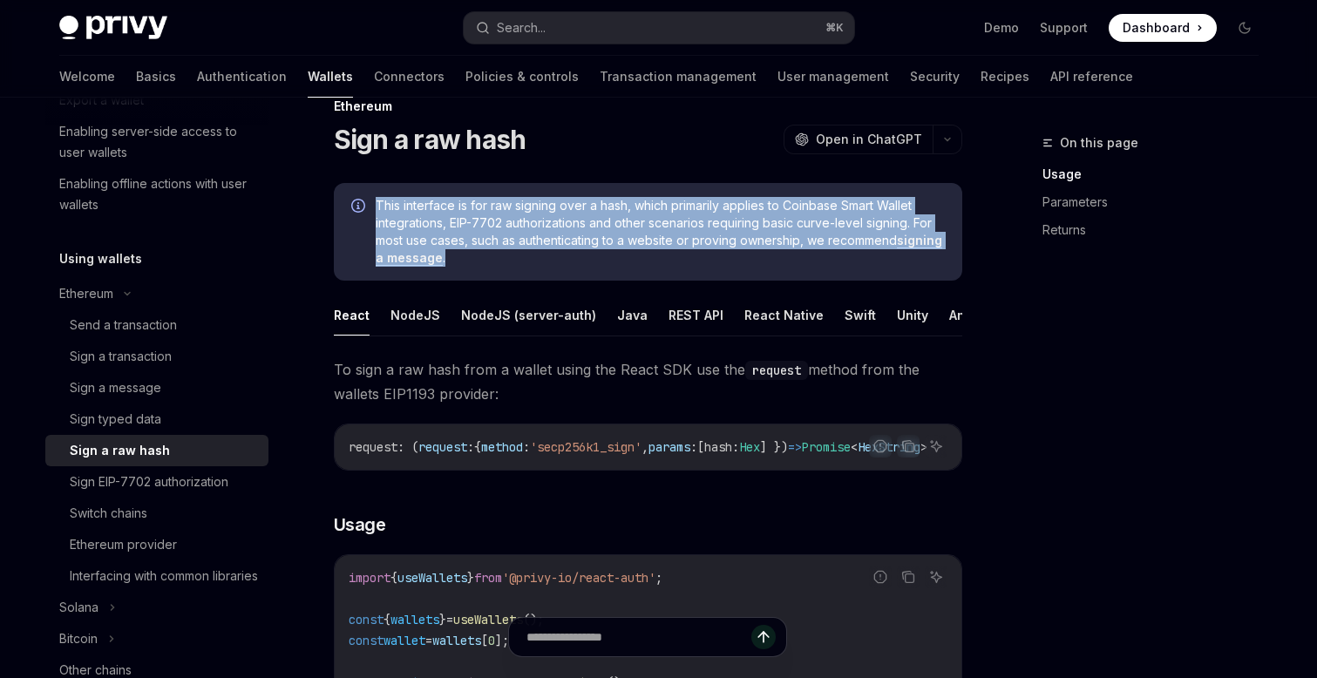
drag, startPoint x: 471, startPoint y: 268, endPoint x: 355, endPoint y: 214, distance: 127.5
click at [353, 212] on div "This interface is for raw signing over a hash, which primarily applies to Coinb…" at bounding box center [648, 232] width 628 height 98
copy span "This interface is for raw signing over a hash, which primarily applies to Coinb…"
click at [647, 228] on span "This interface is for raw signing over a hash, which primarily applies to Coinb…" at bounding box center [660, 232] width 569 height 70
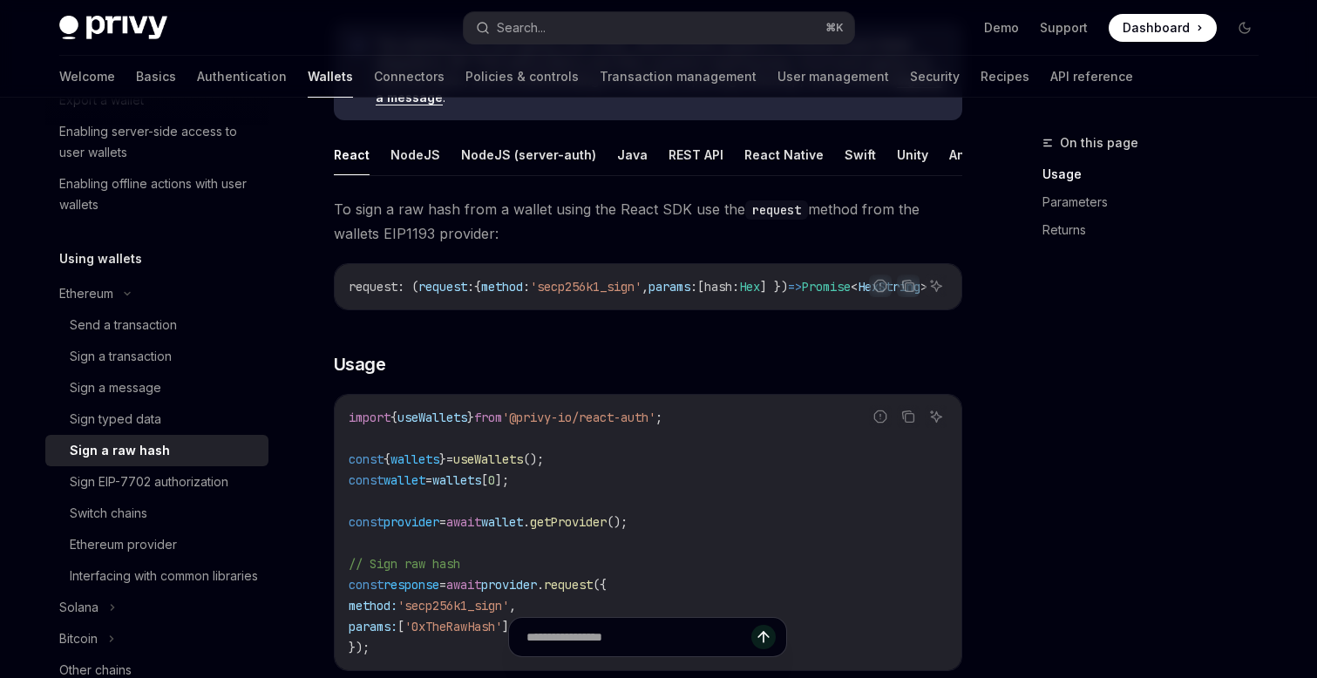
scroll to position [211, 0]
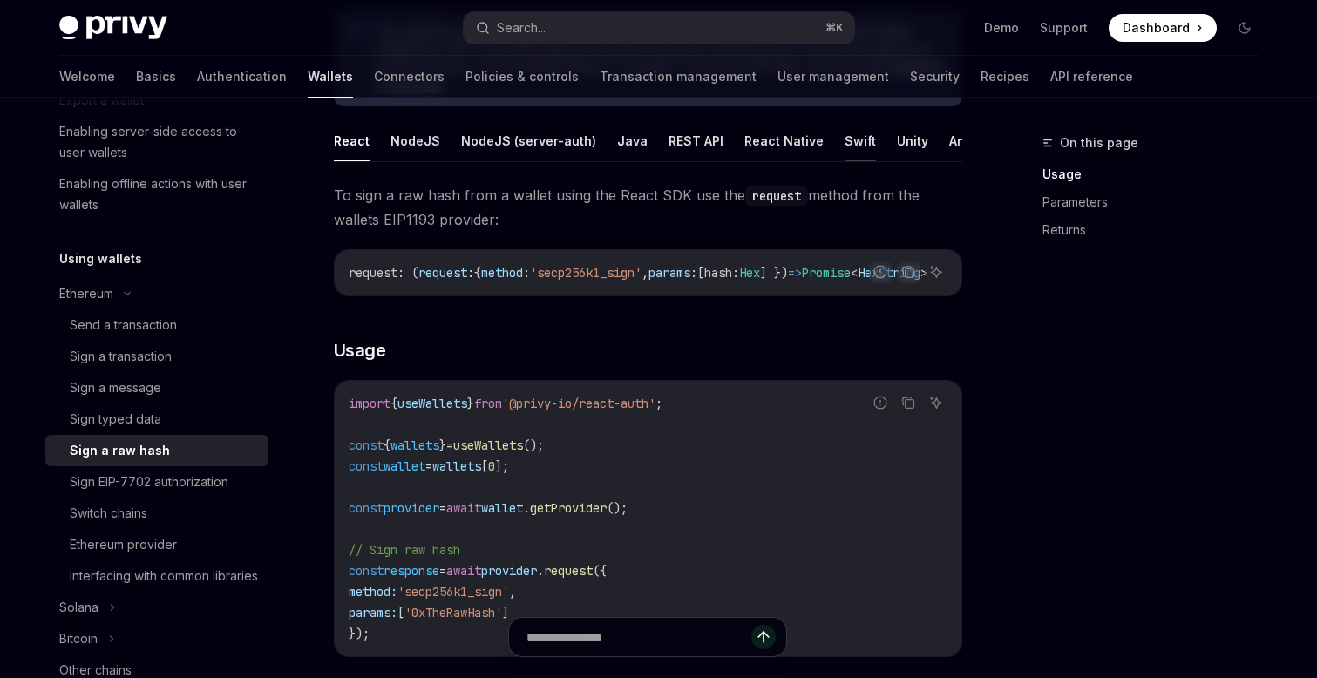
click at [844, 139] on button "Swift" at bounding box center [859, 140] width 31 height 41
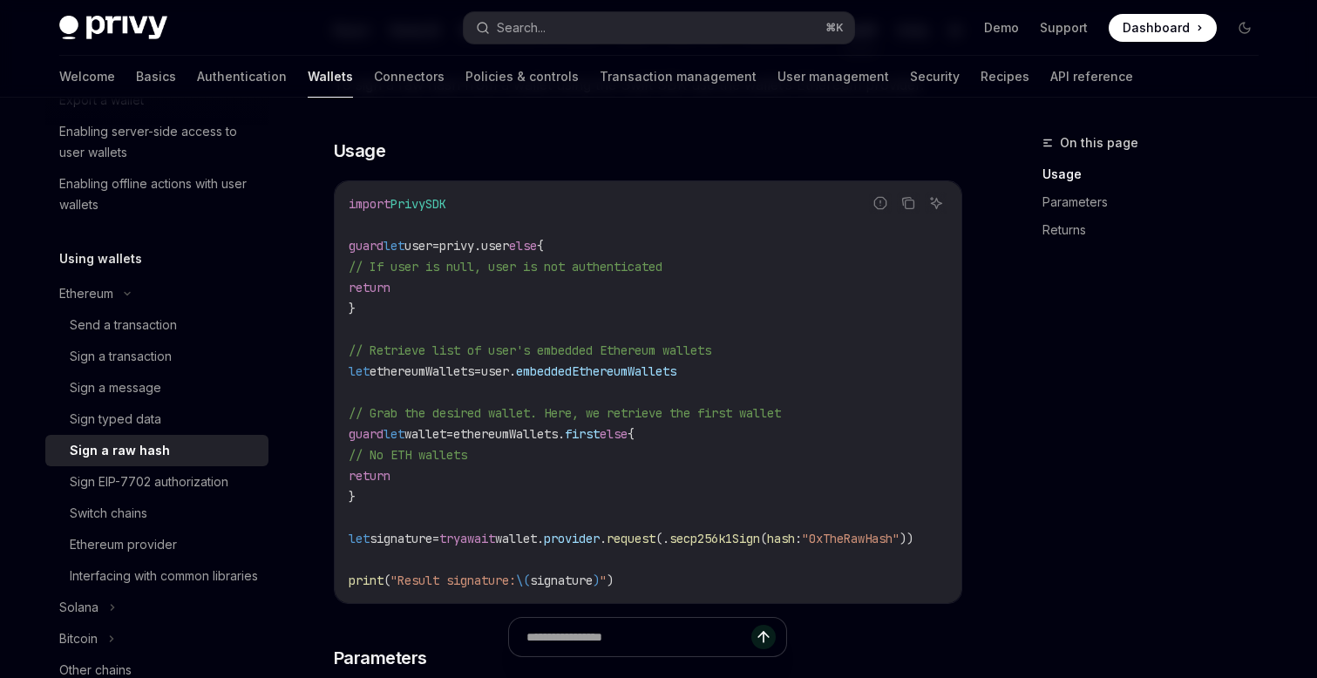
scroll to position [322, 0]
click at [907, 200] on icon "Copy the contents from the code block" at bounding box center [908, 204] width 9 height 9
click at [139, 385] on div "Sign a message" at bounding box center [115, 387] width 91 height 21
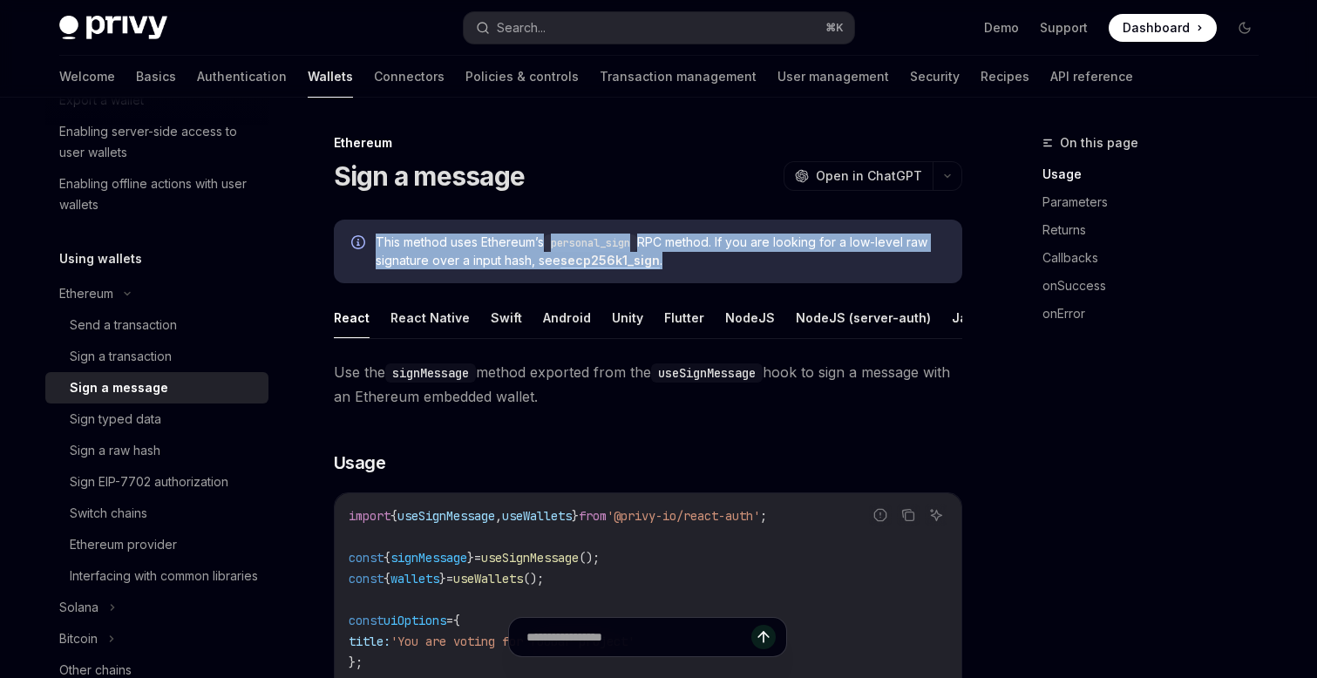
drag, startPoint x: 742, startPoint y: 261, endPoint x: 360, endPoint y: 227, distance: 384.1
click at [360, 227] on div "This method uses Ethereum’s personal_sign RPC method. If you are looking for a …" at bounding box center [648, 252] width 628 height 64
copy span "This method uses Ethereum’s personal_sign RPC method. If you are looking for a …"
click at [144, 419] on div "Sign typed data" at bounding box center [115, 419] width 91 height 21
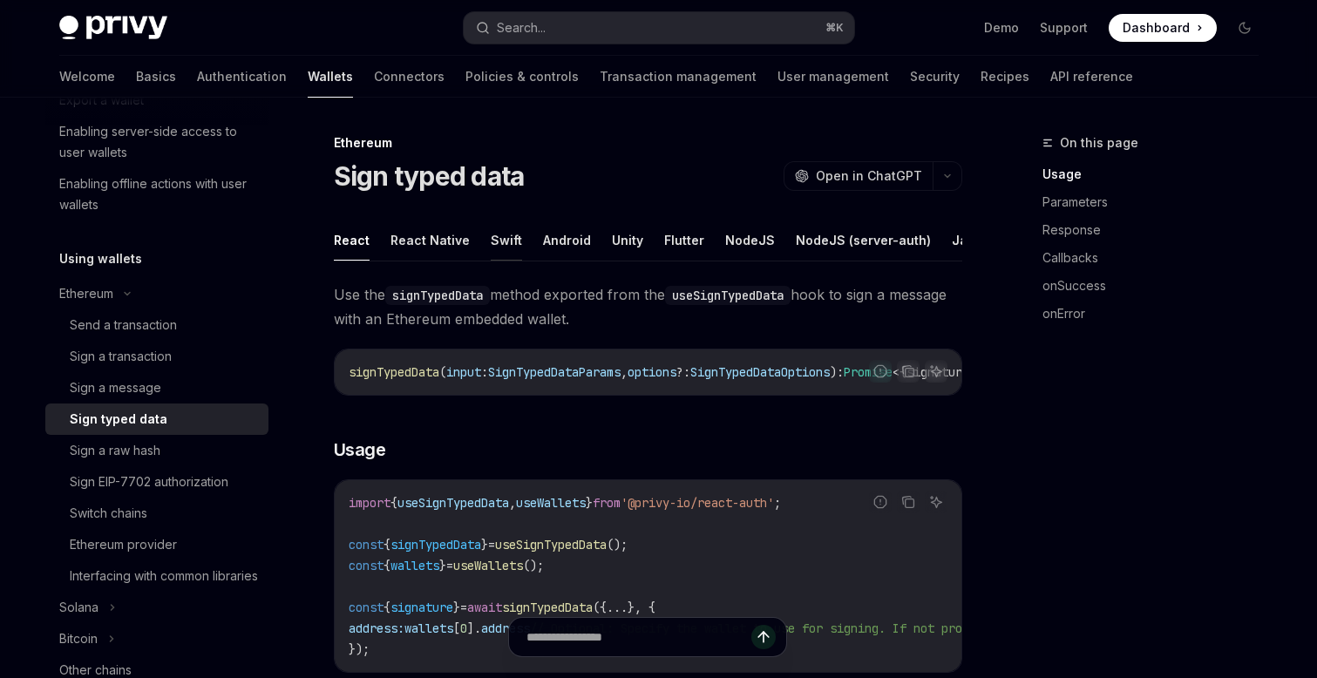
click at [501, 242] on button "Swift" at bounding box center [506, 240] width 31 height 41
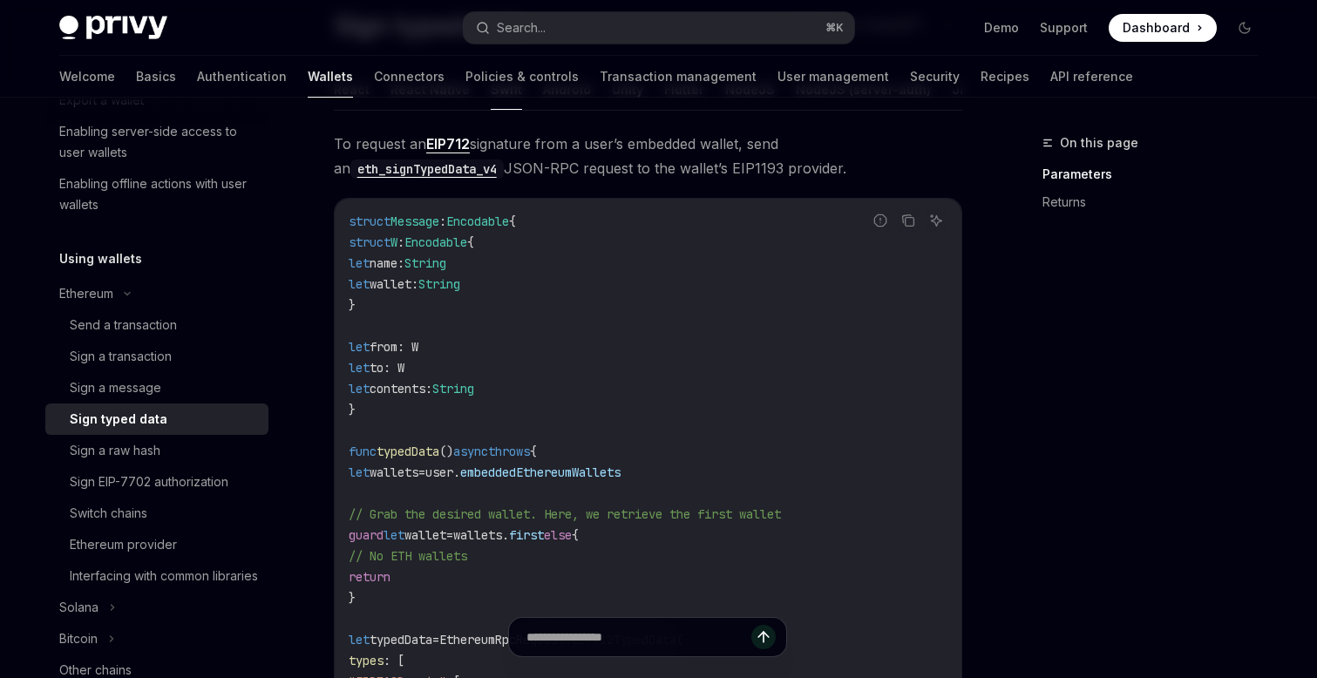
scroll to position [146, 0]
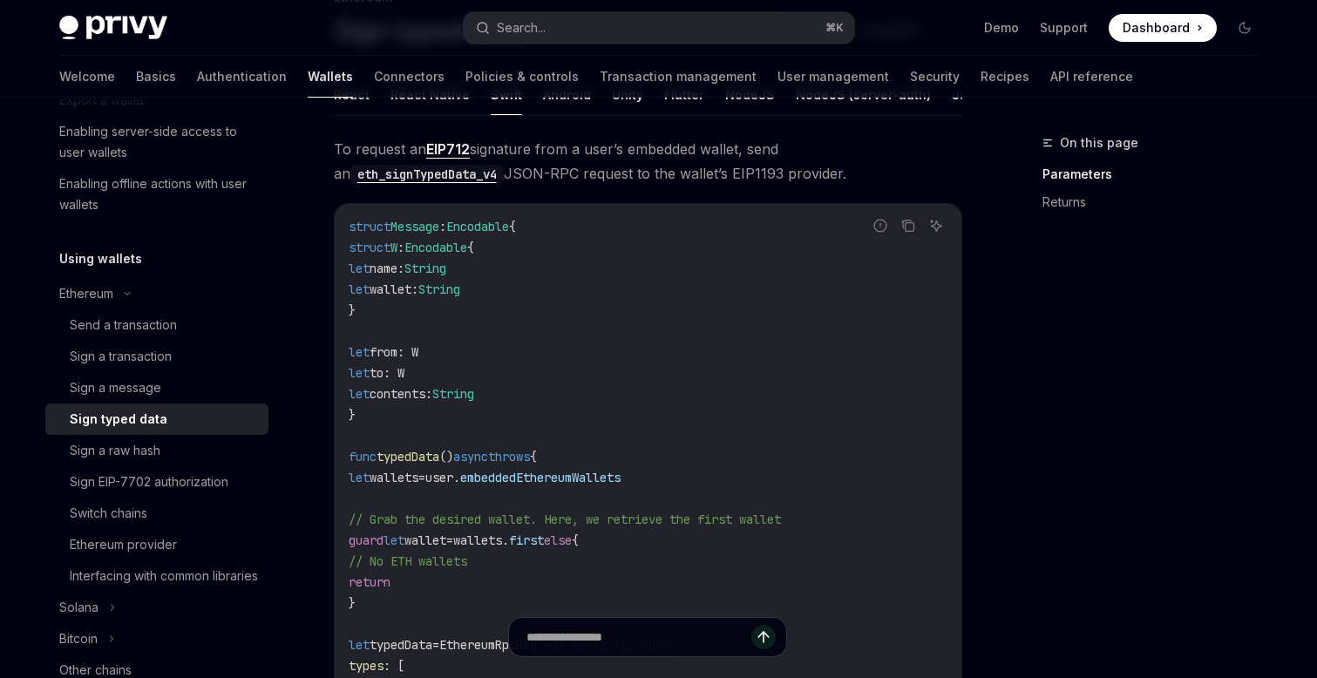
drag, startPoint x: 847, startPoint y: 171, endPoint x: 312, endPoint y: 149, distance: 535.5
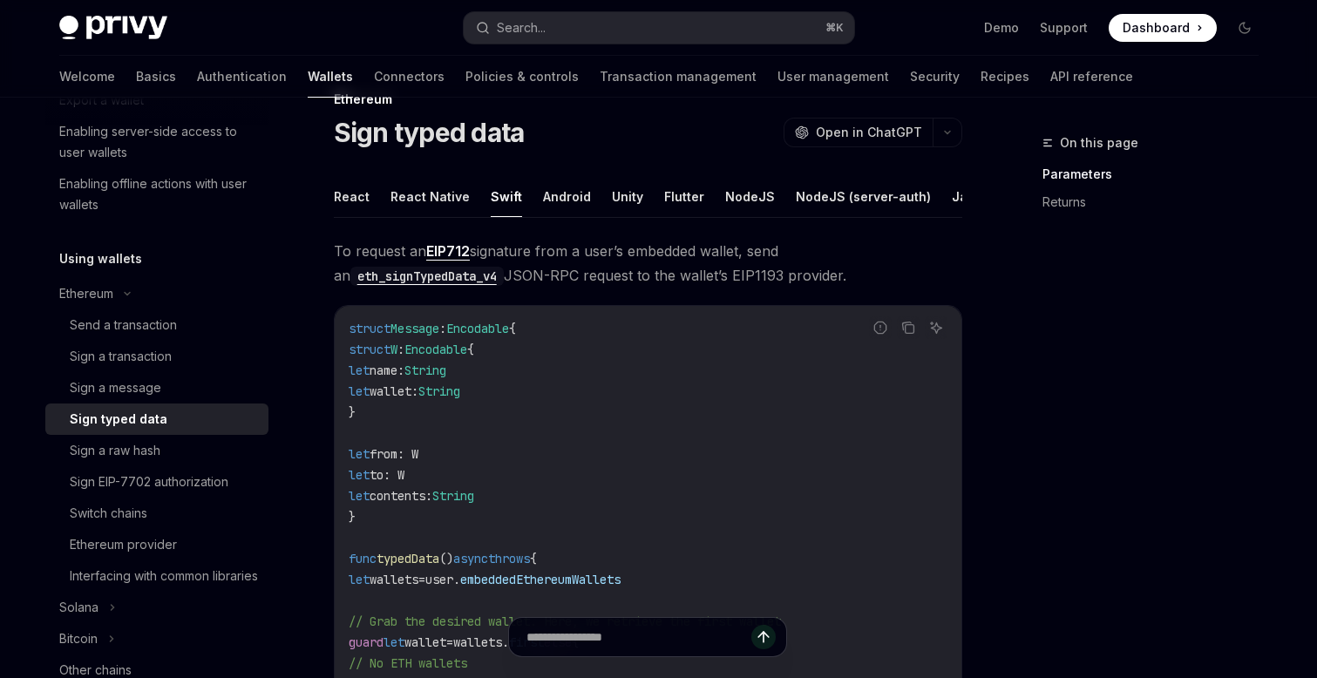
copy span "To request an EIP712 signature from a user’s embedded wallet, send an eth_signT…"
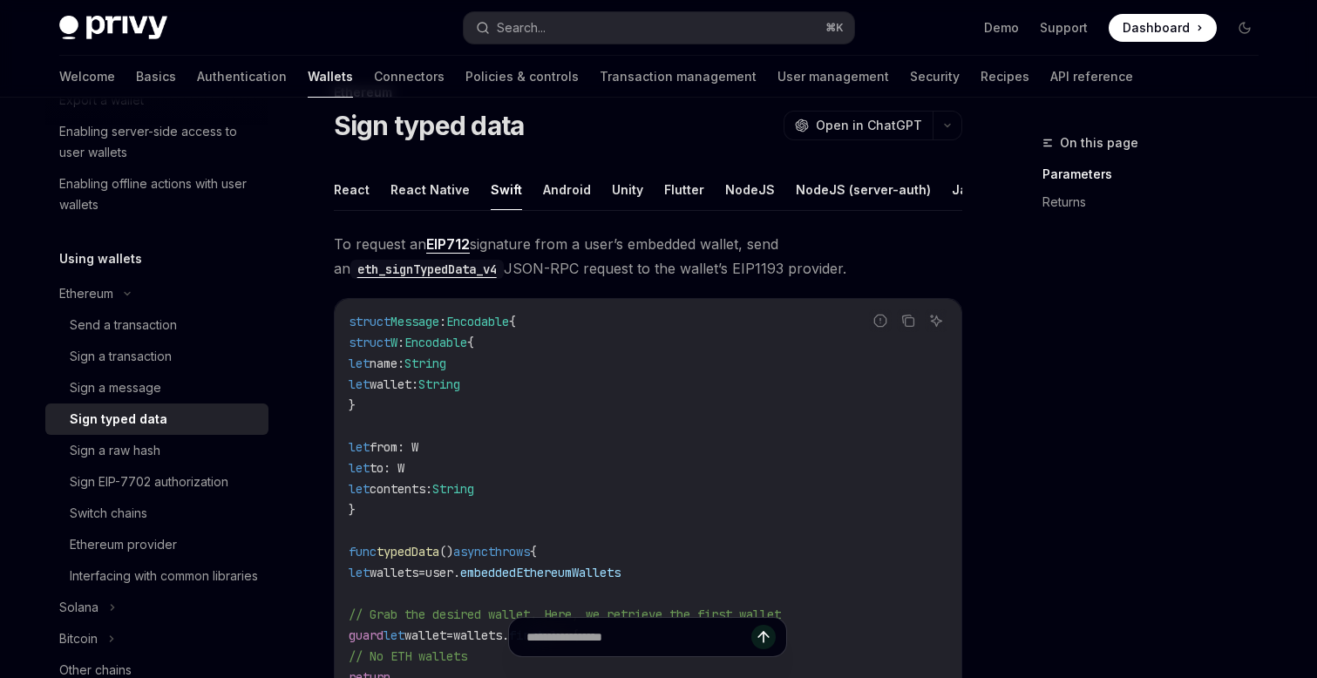
scroll to position [26, 0]
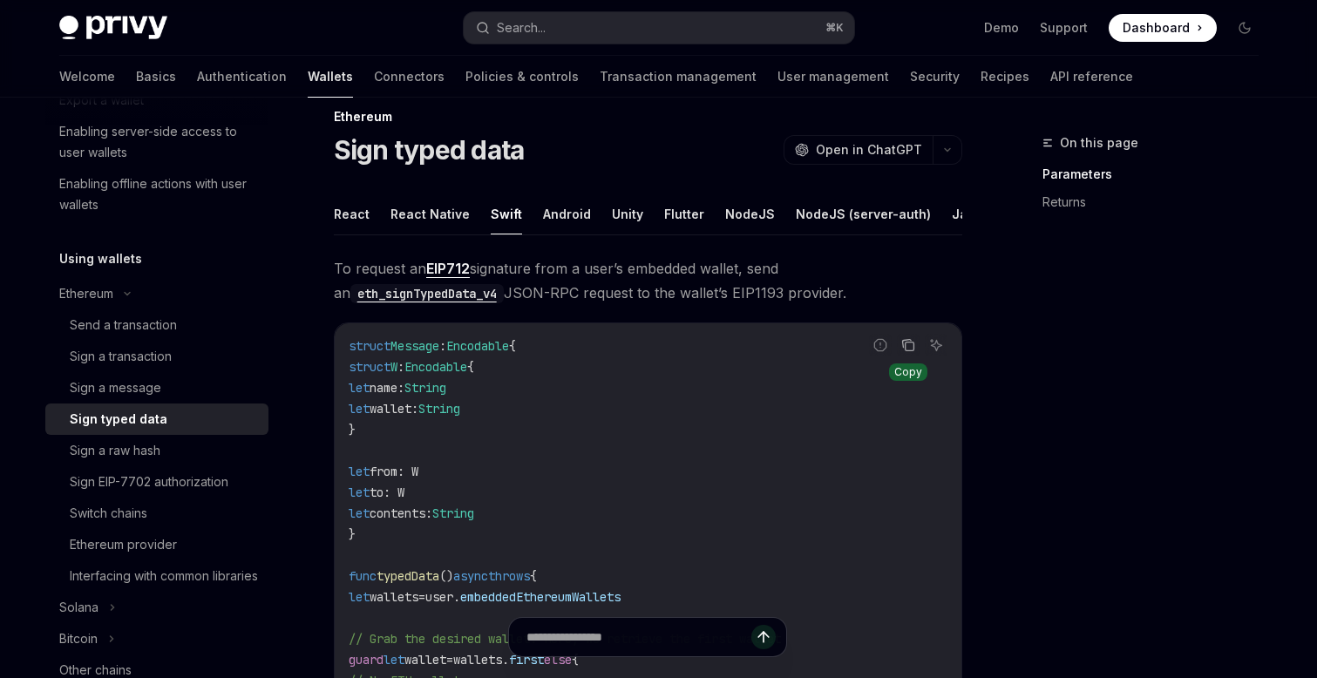
click at [905, 340] on icon "Copy the contents from the code block" at bounding box center [906, 344] width 9 height 8
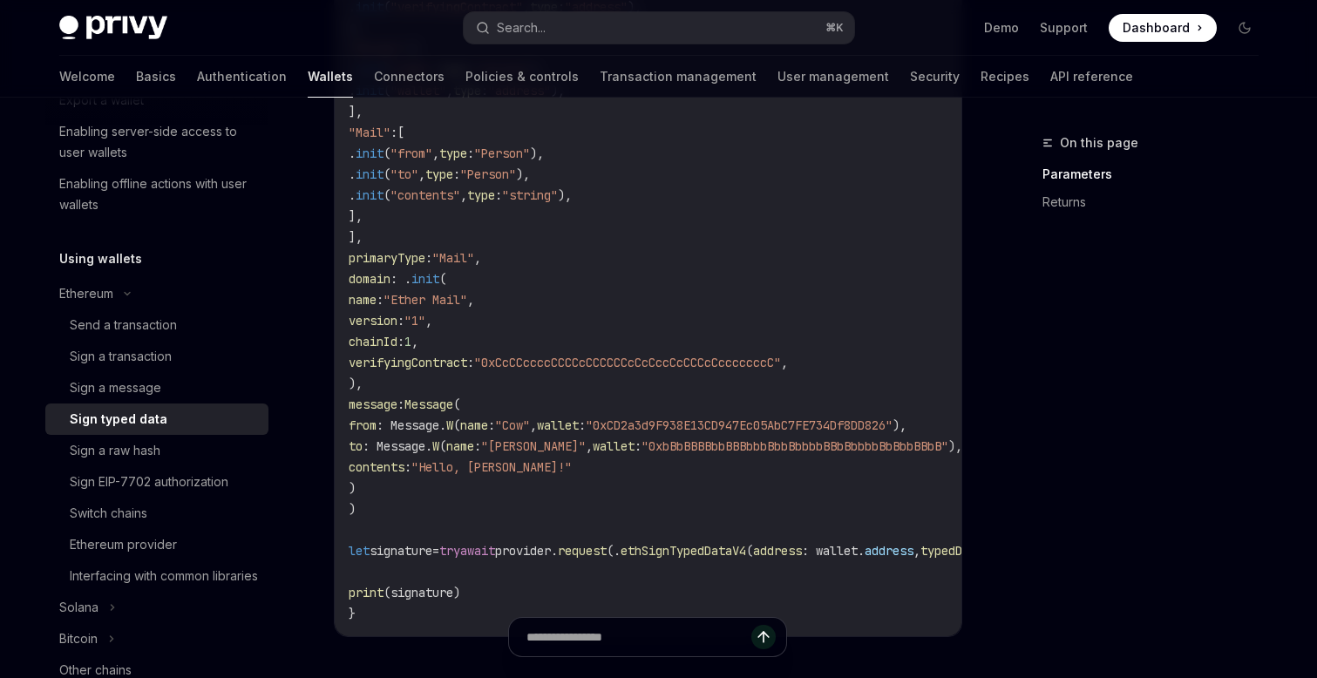
scroll to position [911, 0]
click at [383, 513] on code "struct Message : Encodable { struct W : Encodable { let name: String let wallet…" at bounding box center [732, 35] width 767 height 1171
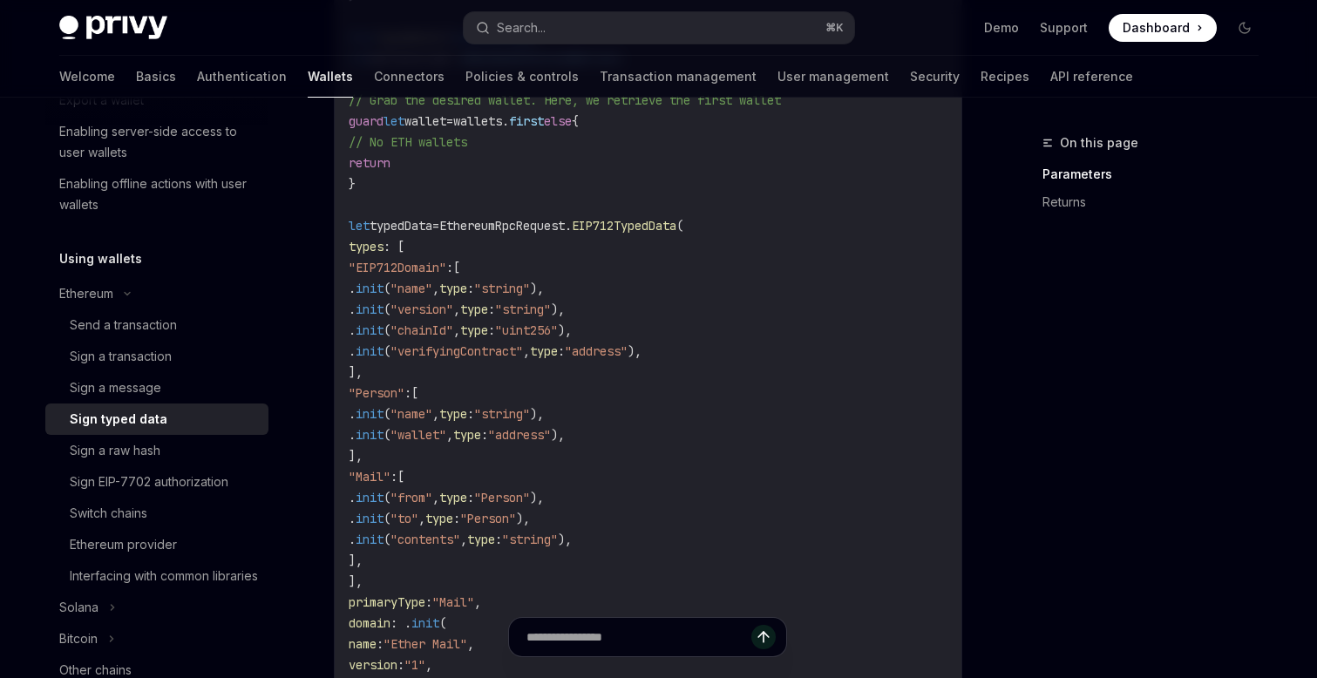
scroll to position [561, 0]
click at [383, 513] on code "struct Message : Encodable { struct W : Encodable { let name: String let wallet…" at bounding box center [732, 385] width 767 height 1171
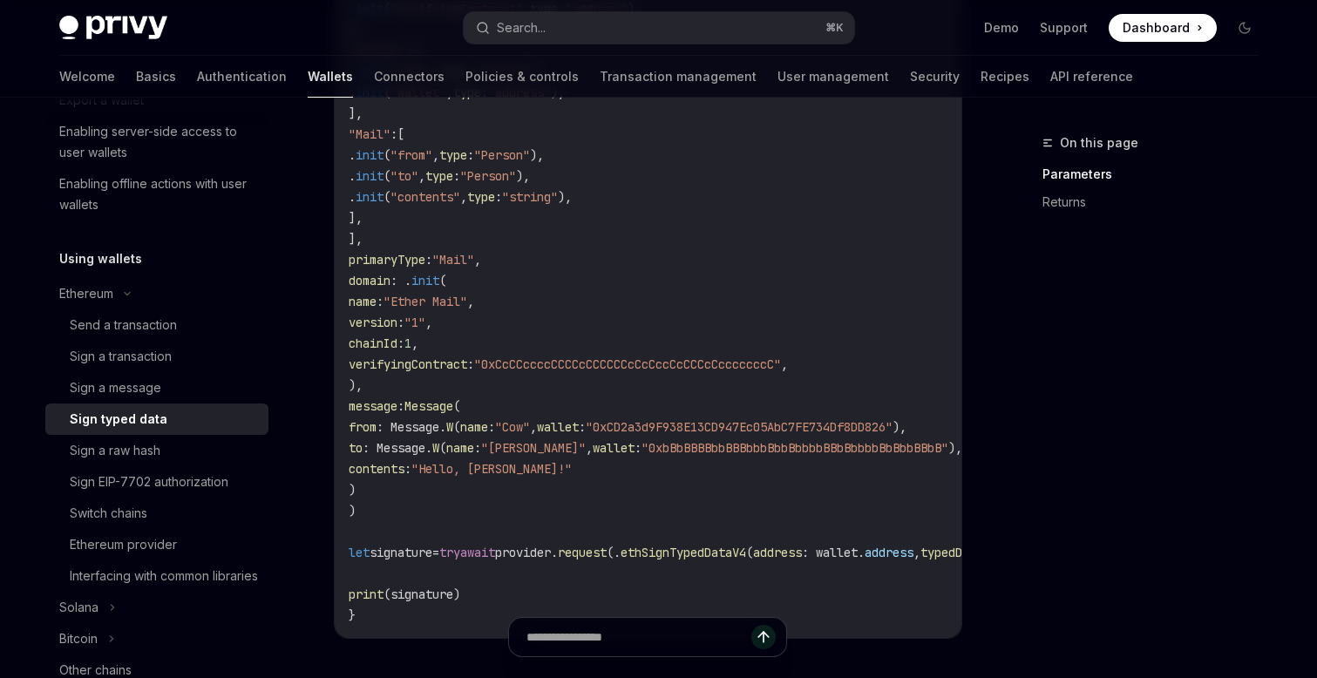
scroll to position [0, 0]
drag, startPoint x: 373, startPoint y: 279, endPoint x: 500, endPoint y: 278, distance: 127.2
click at [500, 278] on code "struct Message : Encodable { struct W : Encodable { let name: String let wallet…" at bounding box center [732, 40] width 767 height 1171
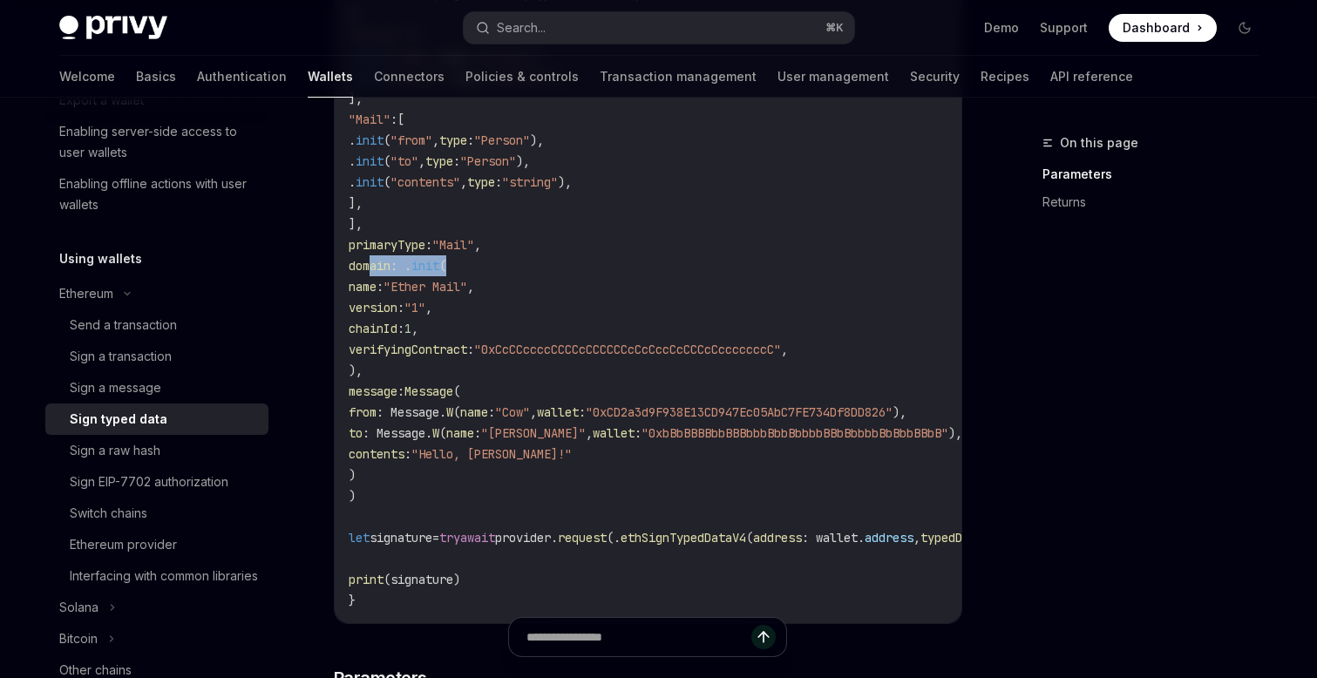
drag, startPoint x: 376, startPoint y: 389, endPoint x: 440, endPoint y: 470, distance: 103.6
click at [440, 470] on code "struct Message : Encodable { struct W : Encodable { let name: String let wallet…" at bounding box center [732, 25] width 767 height 1171
click at [453, 396] on span "Message" at bounding box center [428, 391] width 49 height 16
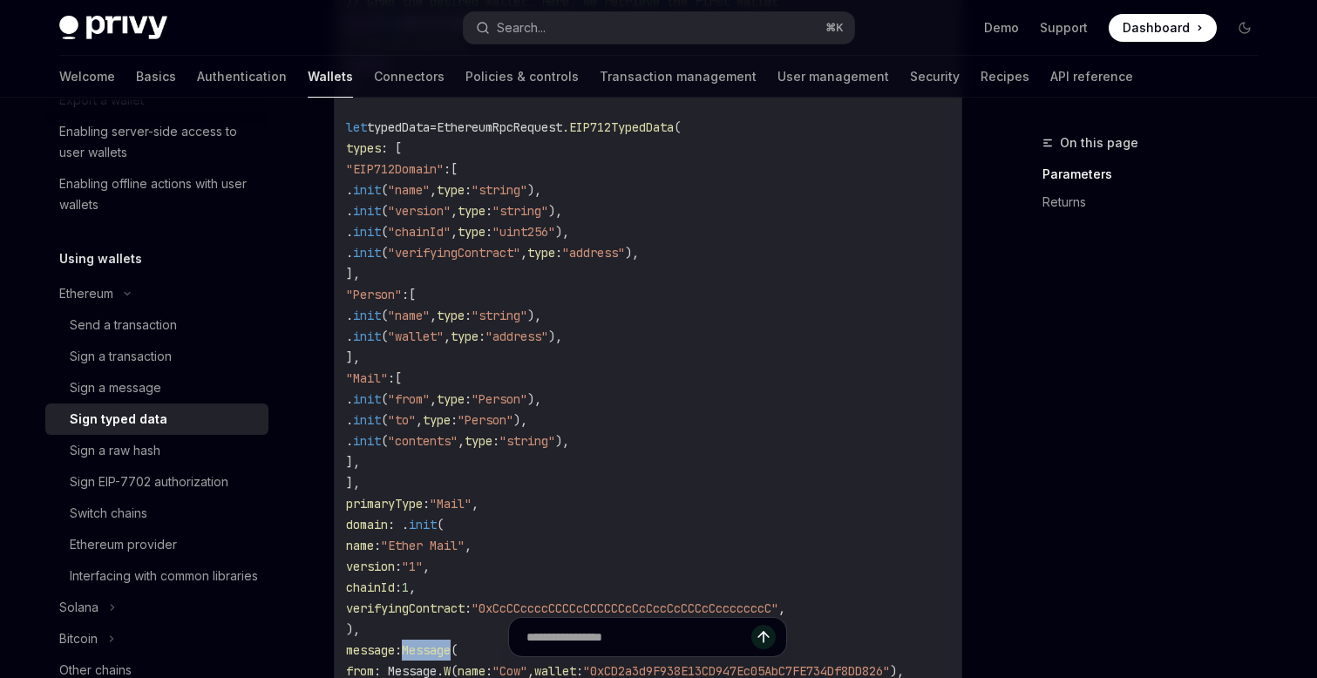
scroll to position [667, 0]
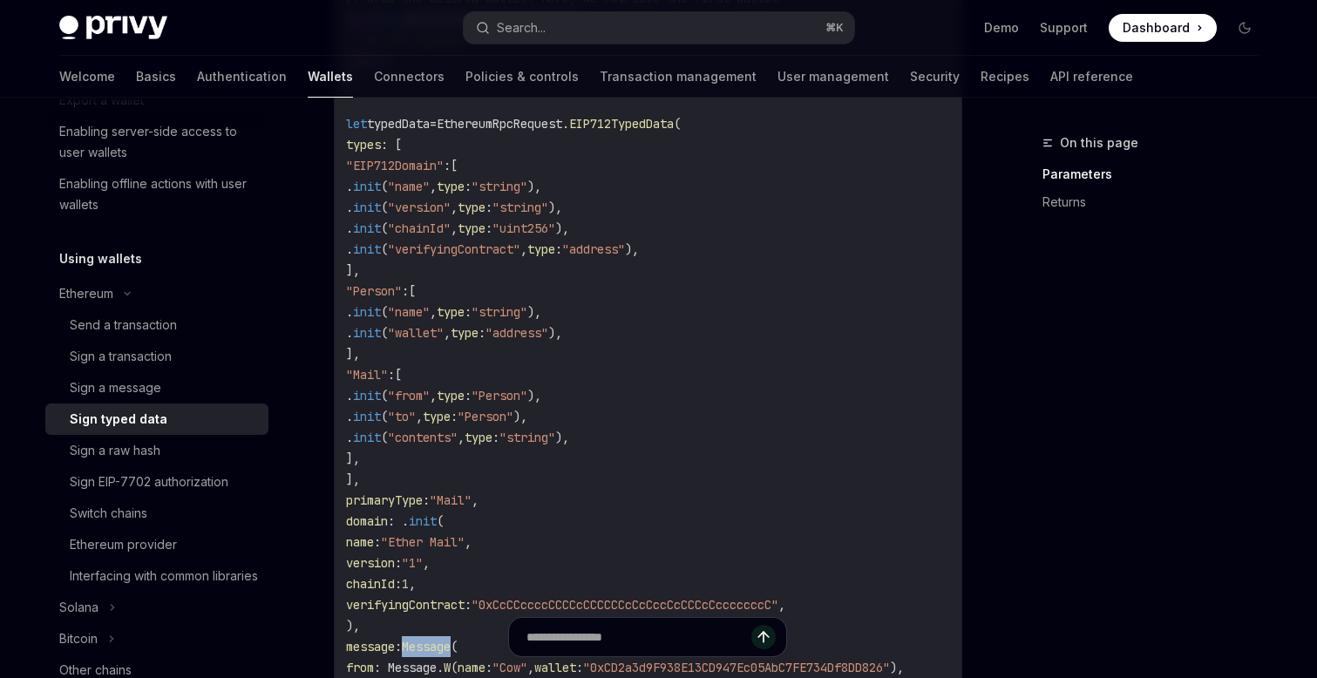
click at [430, 186] on span ""name"" at bounding box center [409, 187] width 42 height 16
click at [527, 184] on span ""string"" at bounding box center [499, 187] width 56 height 16
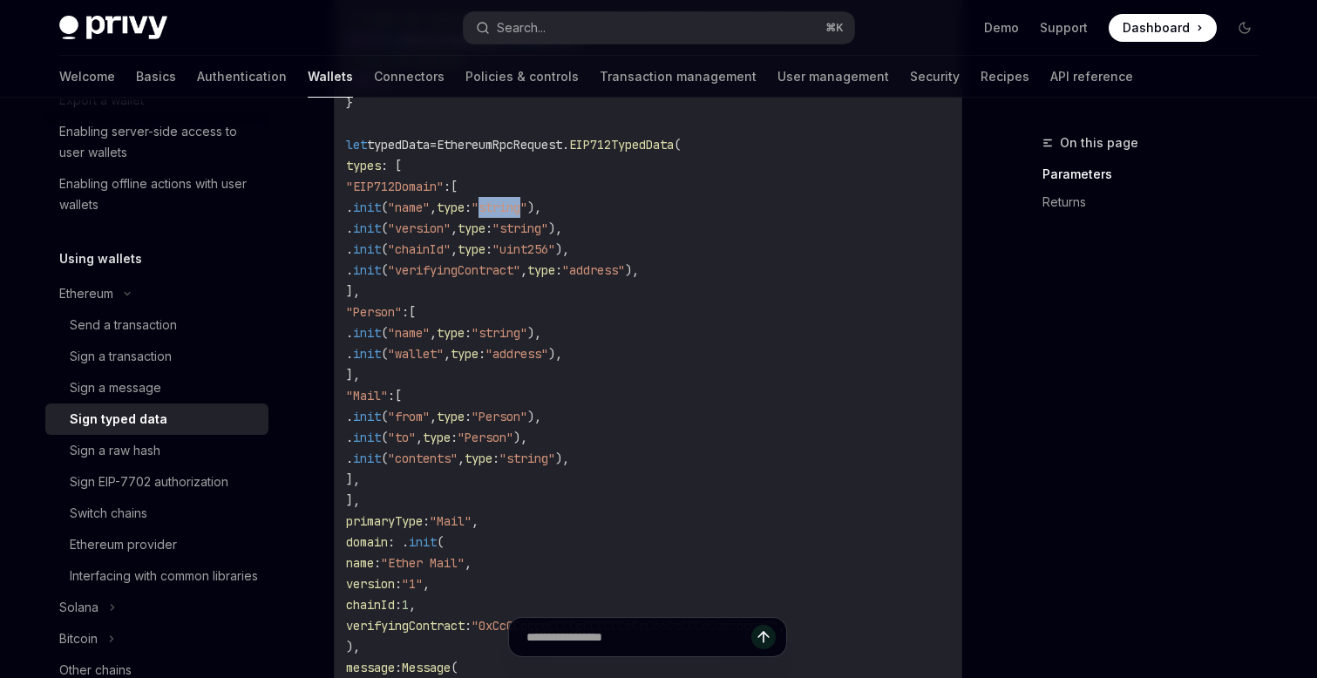
scroll to position [642, 0]
click at [444, 190] on span ""EIP712Domain"" at bounding box center [395, 190] width 98 height 16
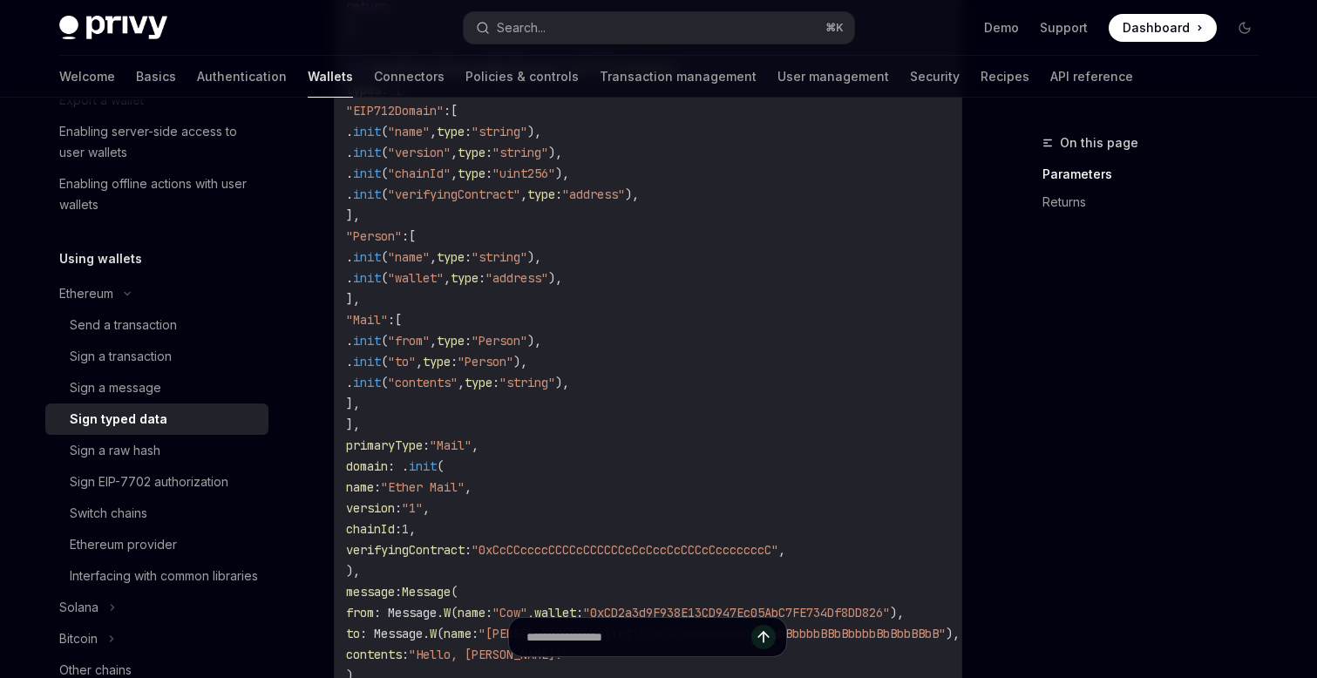
scroll to position [737, 0]
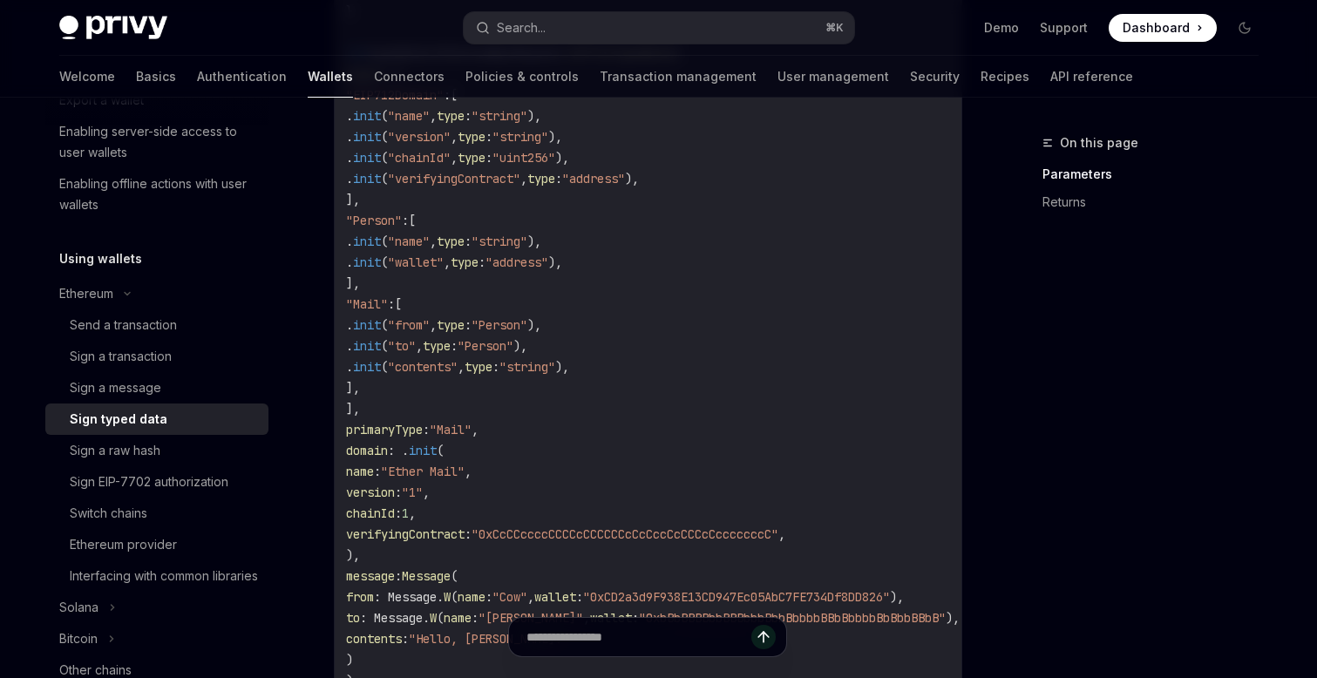
click at [388, 451] on span "domain" at bounding box center [367, 451] width 42 height 16
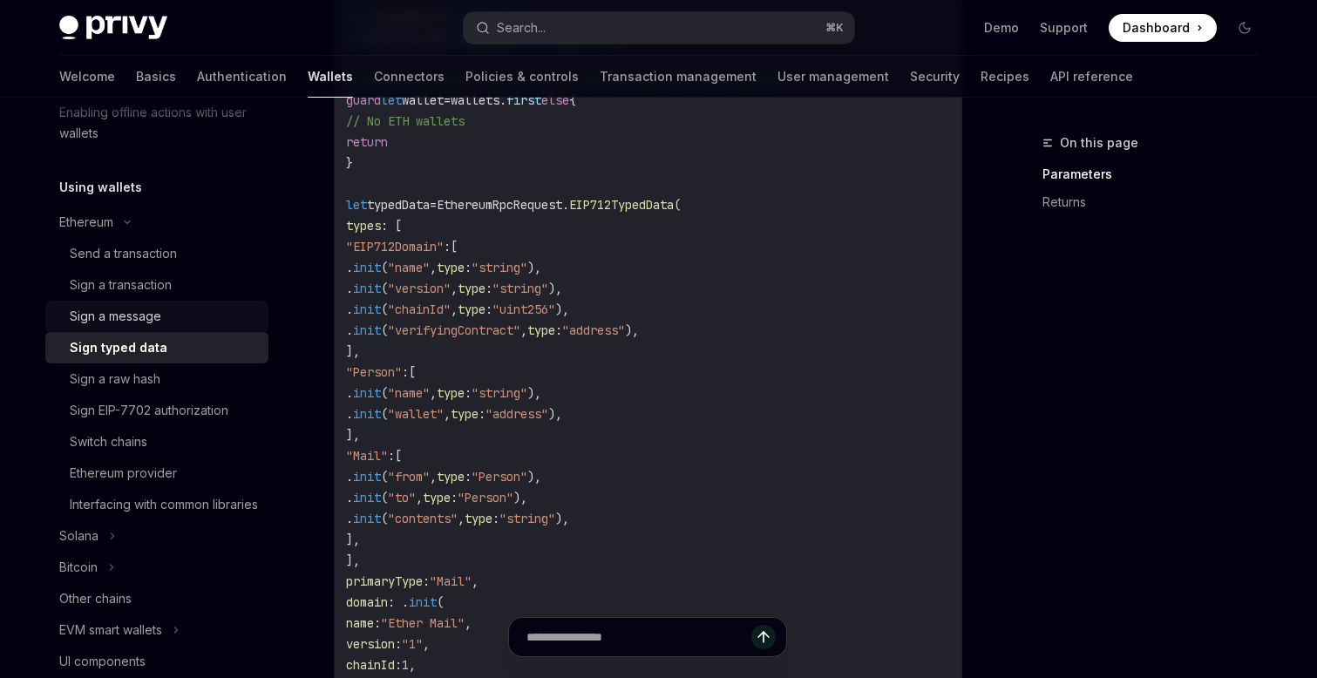
scroll to position [369, 0]
click at [152, 250] on div "Send a transaction" at bounding box center [123, 251] width 107 height 21
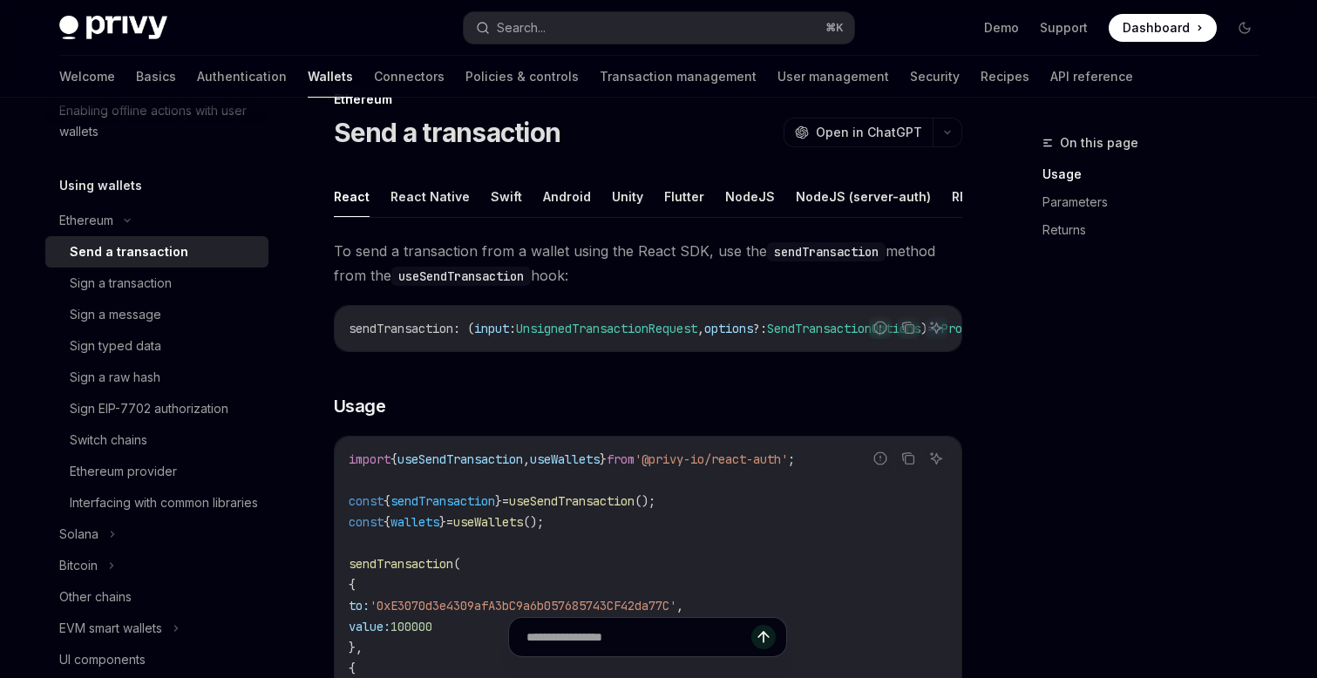
scroll to position [46, 0]
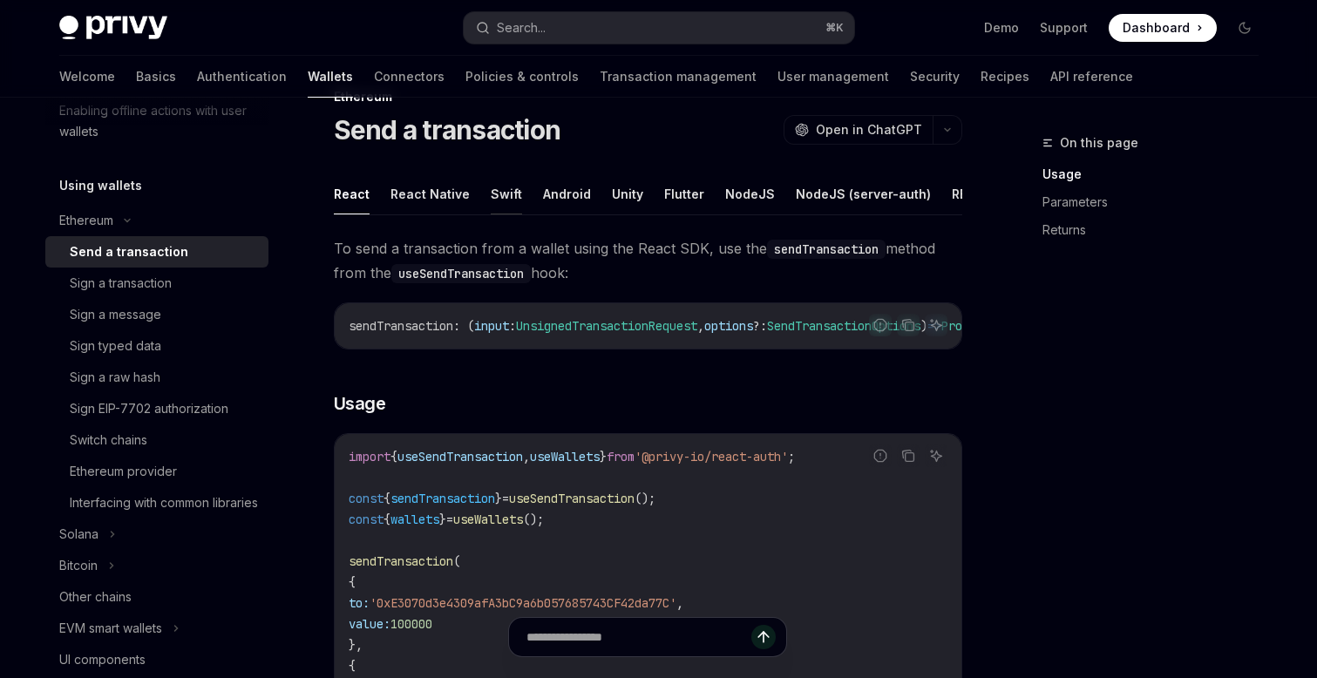
click at [491, 191] on button "Swift" at bounding box center [506, 193] width 31 height 41
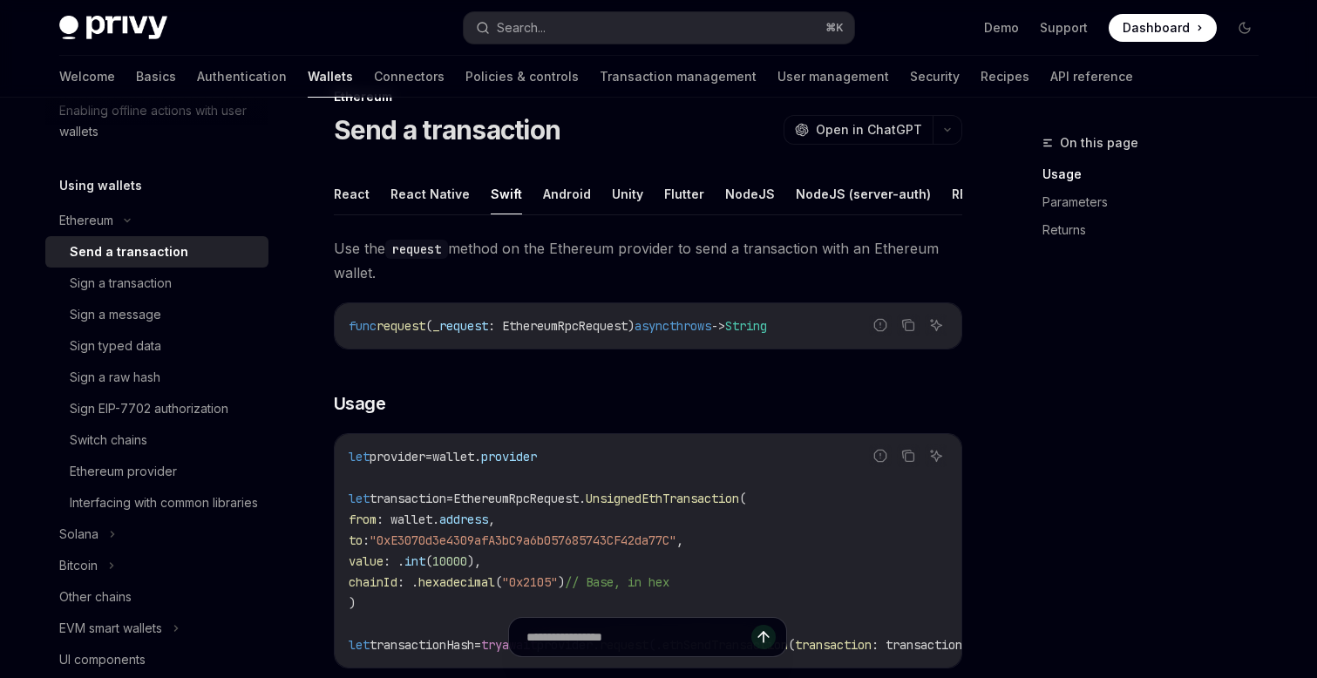
drag, startPoint x: 436, startPoint y: 275, endPoint x: 295, endPoint y: 236, distance: 146.5
click at [465, 275] on span "Use the request method on the Ethereum provider to send a transaction with an E…" at bounding box center [648, 260] width 628 height 49
drag, startPoint x: 410, startPoint y: 275, endPoint x: 334, endPoint y: 255, distance: 79.3
click at [334, 255] on span "Use the request method on the Ethereum provider to send a transaction with an E…" at bounding box center [648, 260] width 628 height 49
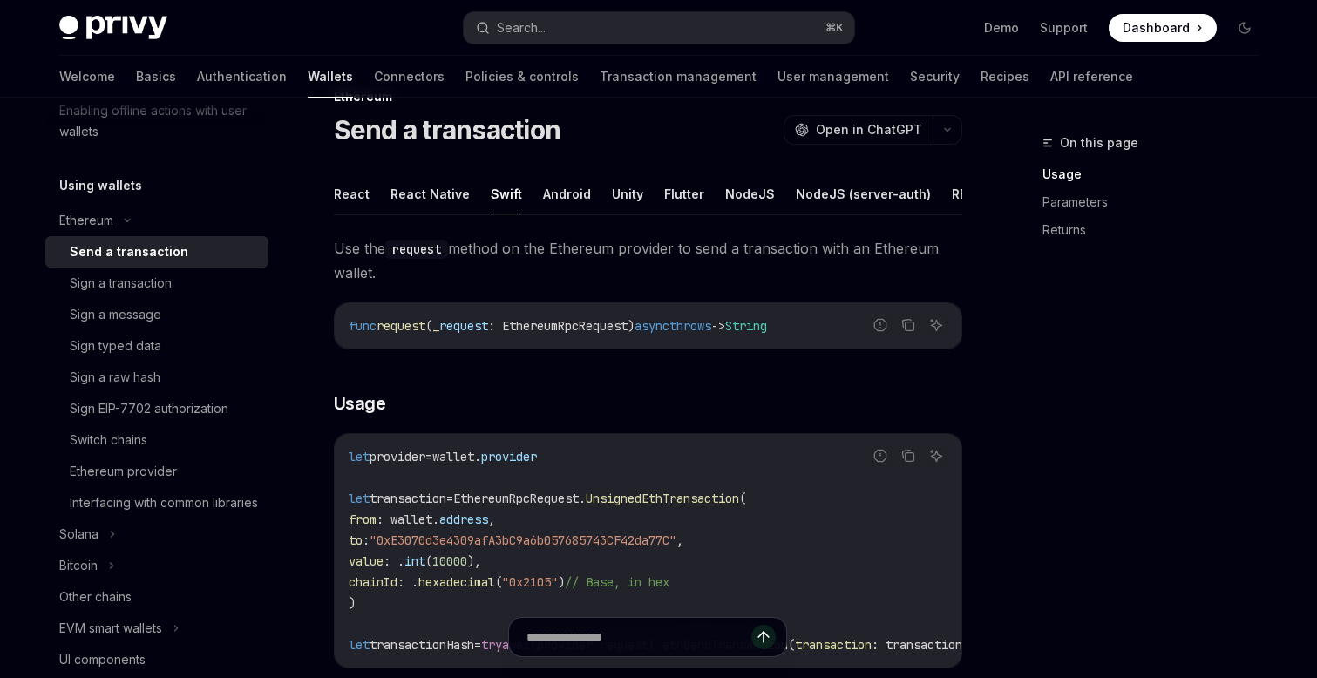
copy span "Use the request method on the Ethereum provider to send a transaction with an E…"
click at [155, 288] on div "Sign a transaction" at bounding box center [121, 283] width 102 height 21
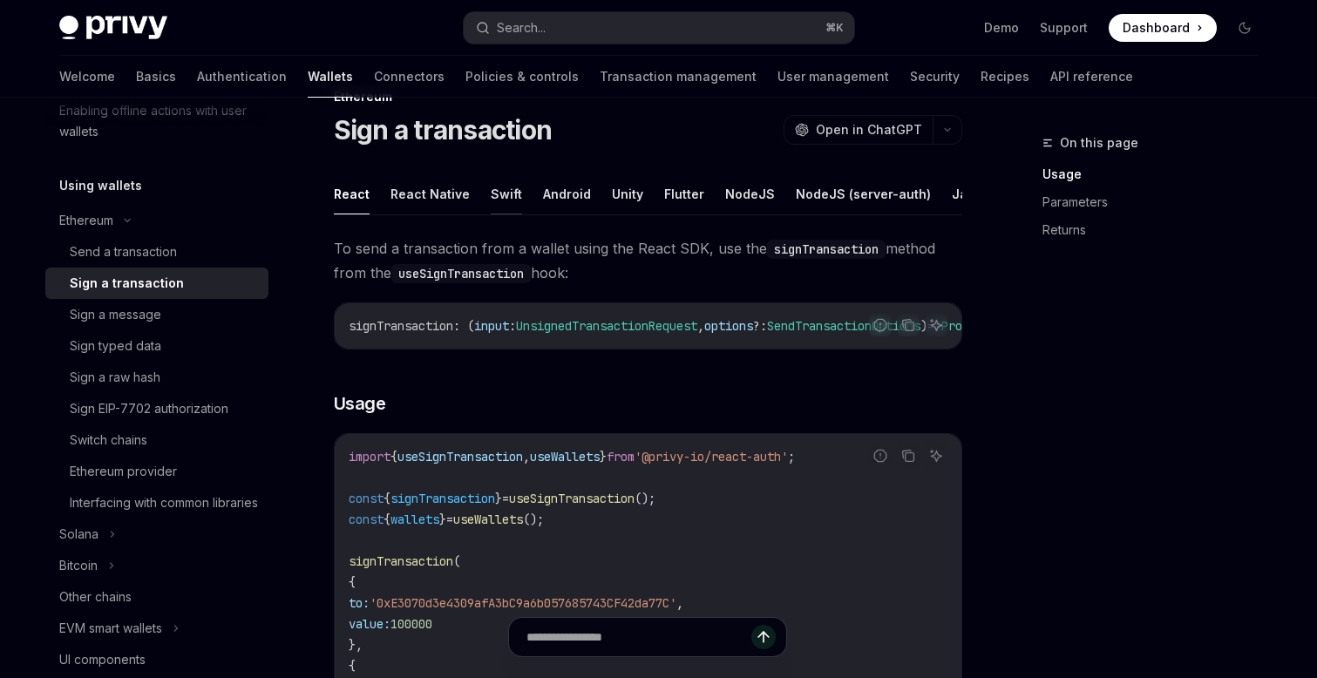
click at [491, 193] on button "Swift" at bounding box center [506, 193] width 31 height 41
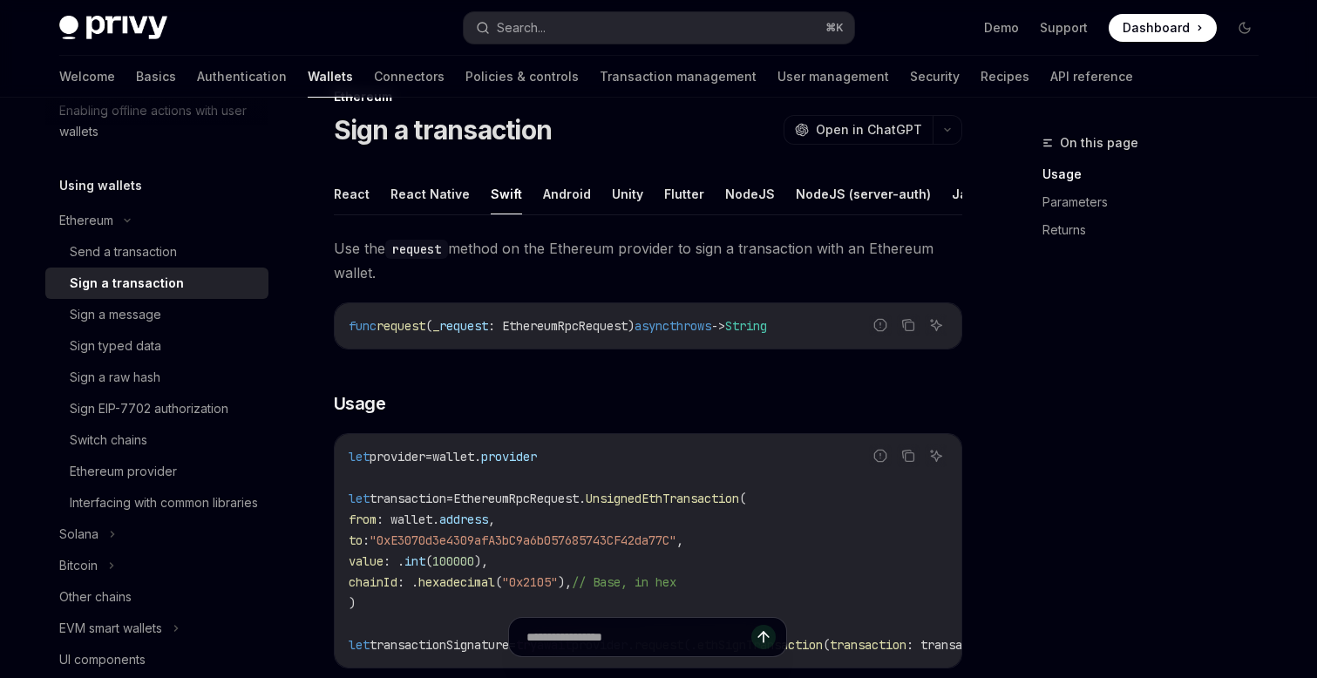
click at [424, 273] on span "Use the request method on the Ethereum provider to sign a transaction with an E…" at bounding box center [648, 260] width 628 height 49
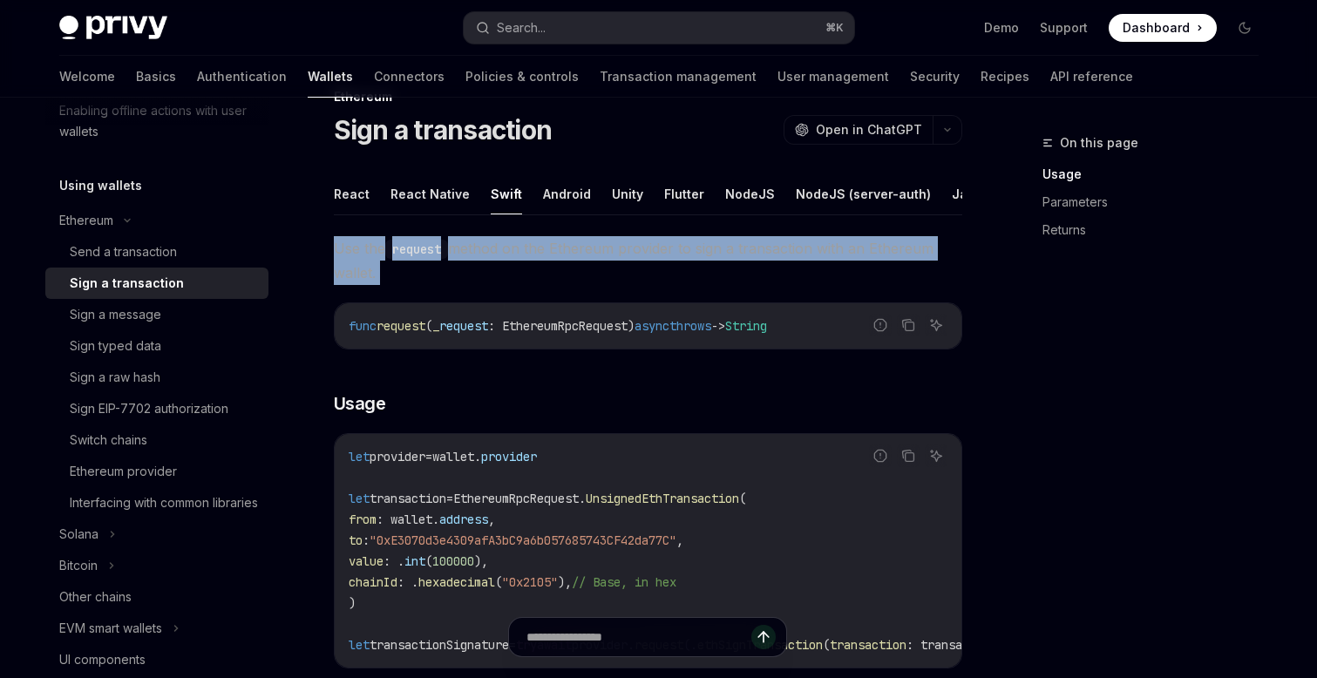
click at [424, 273] on span "Use the request method on the Ethereum provider to sign a transaction with an E…" at bounding box center [648, 260] width 628 height 49
copy div "Use the request method on the Ethereum provider to sign a transaction with an E…"
click at [845, 264] on span "Use the request method on the Ethereum provider to sign a transaction with an E…" at bounding box center [648, 260] width 628 height 49
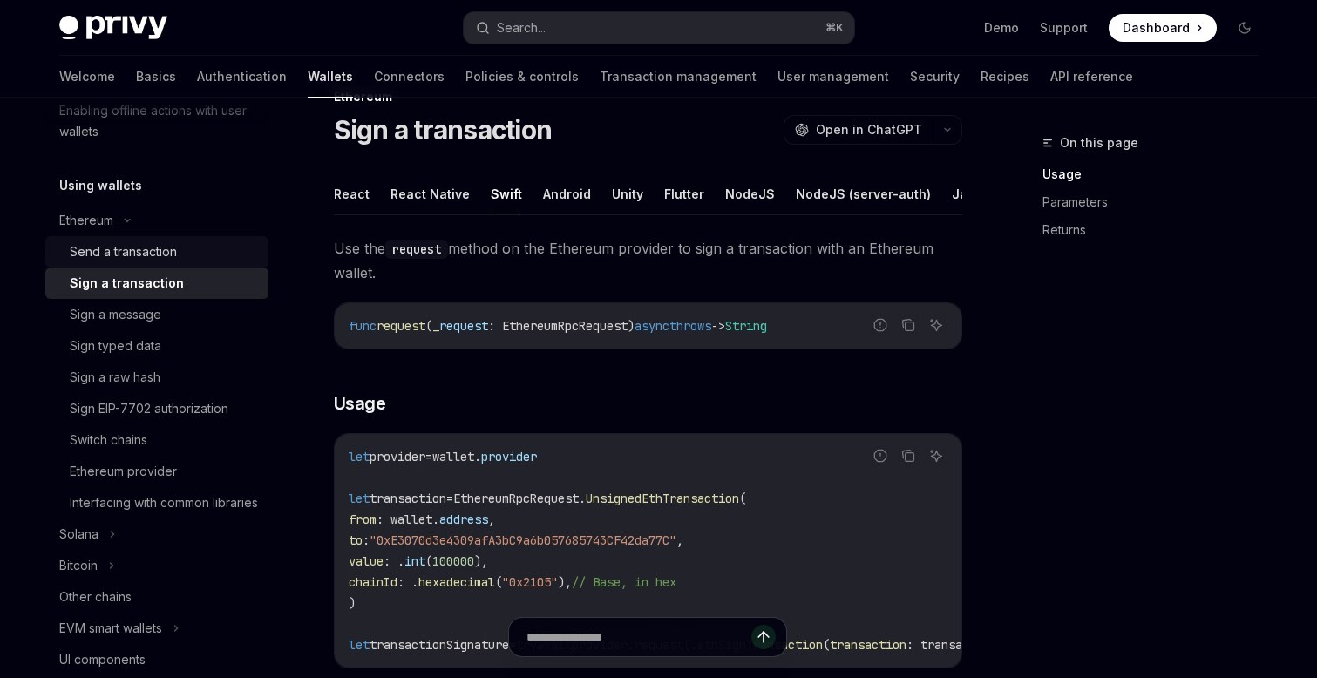
click at [146, 247] on div "Send a transaction" at bounding box center [123, 251] width 107 height 21
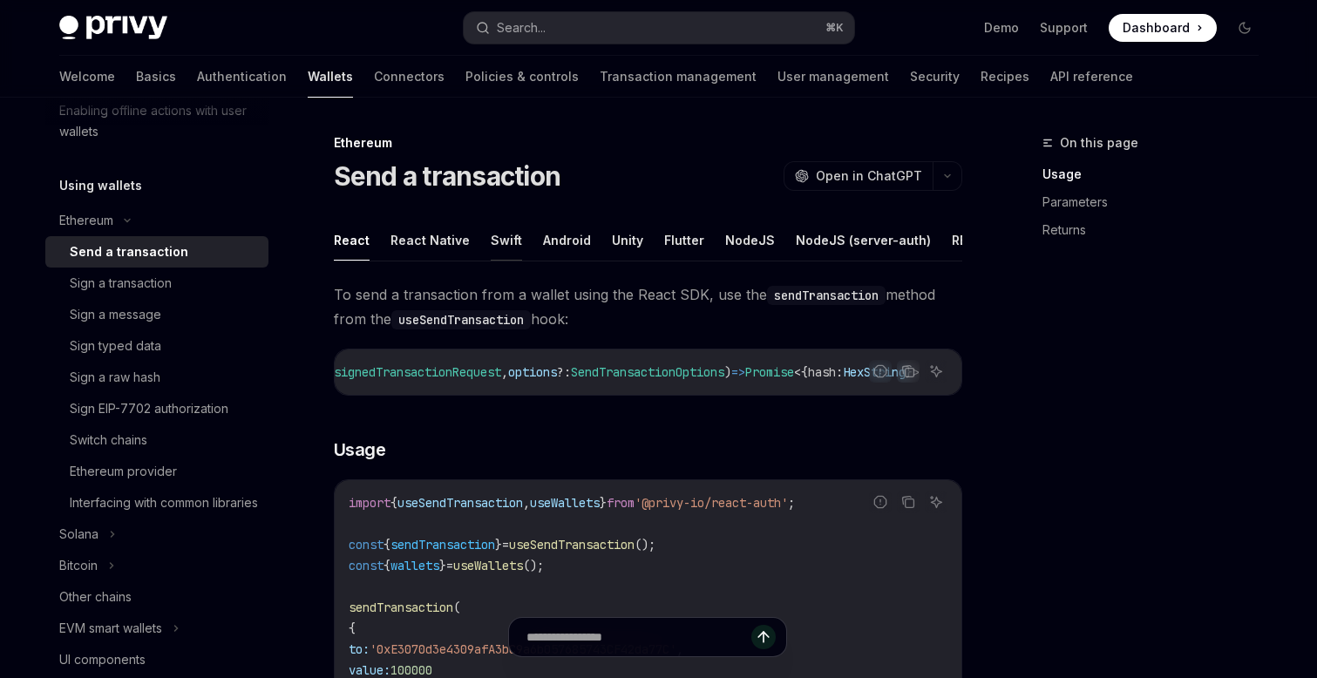
click at [497, 234] on button "Swift" at bounding box center [506, 240] width 31 height 41
type textarea "*"
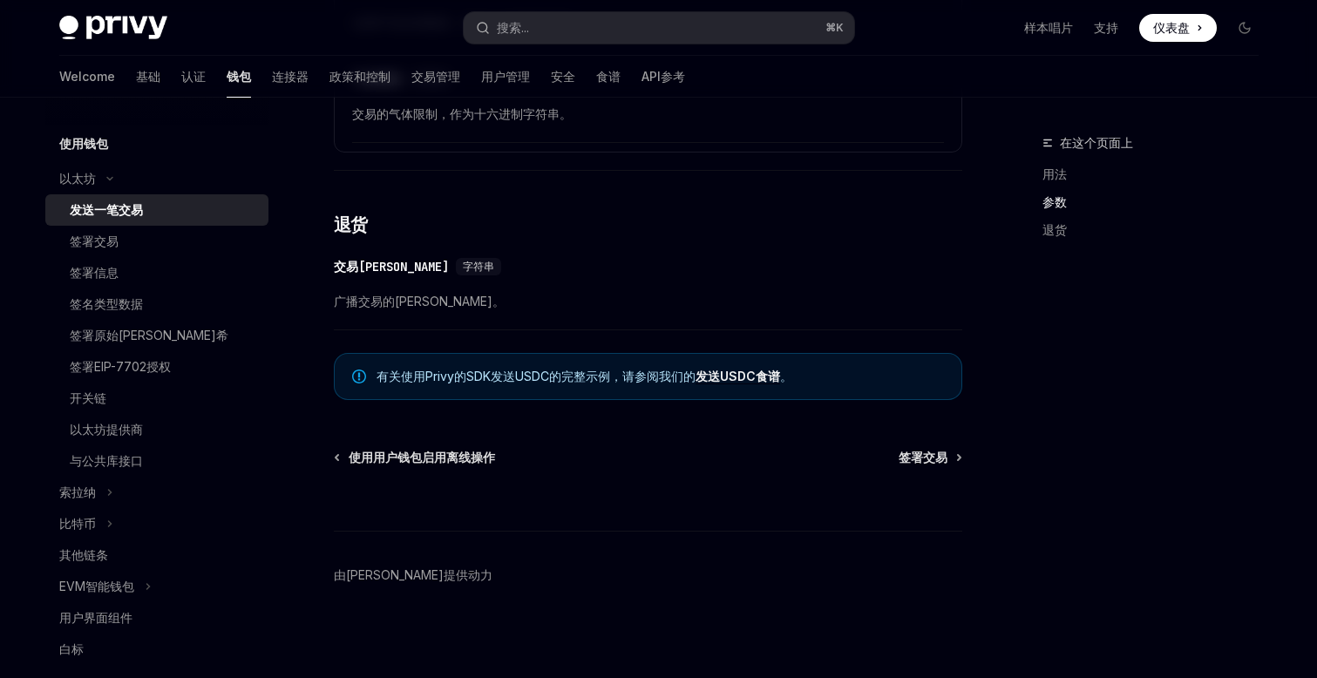
scroll to position [1299, 0]
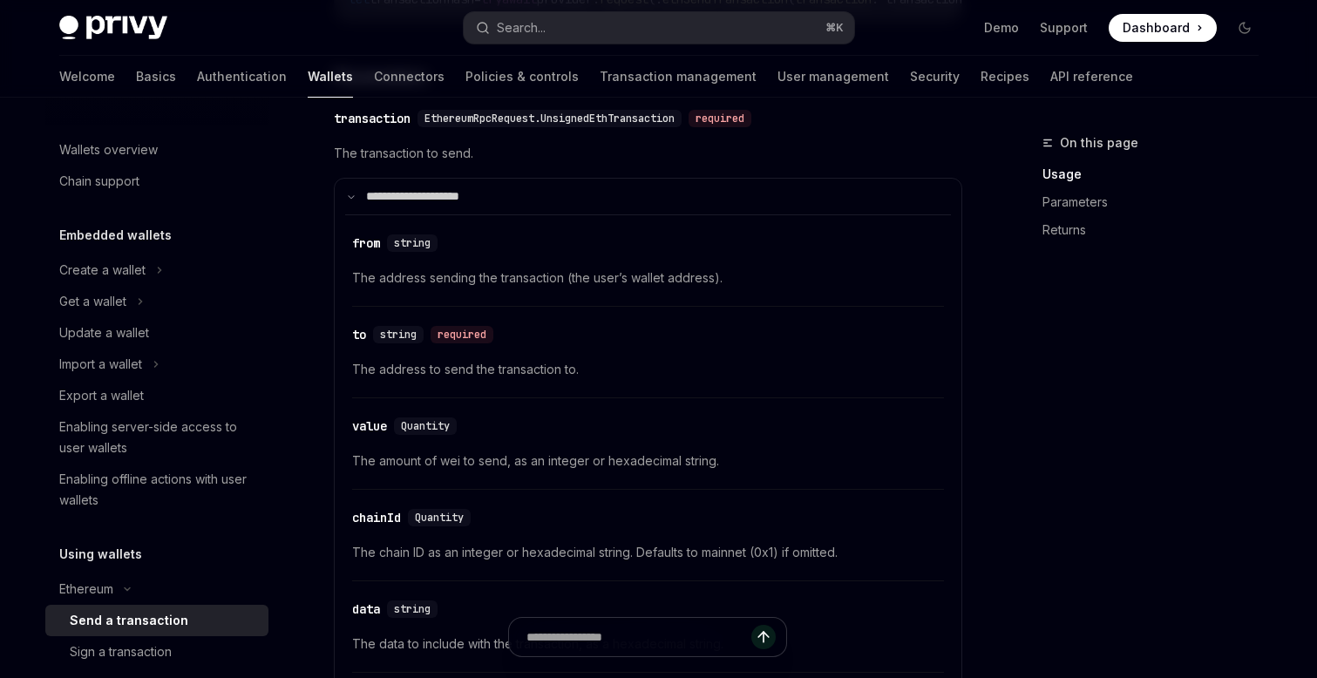
scroll to position [1324, 0]
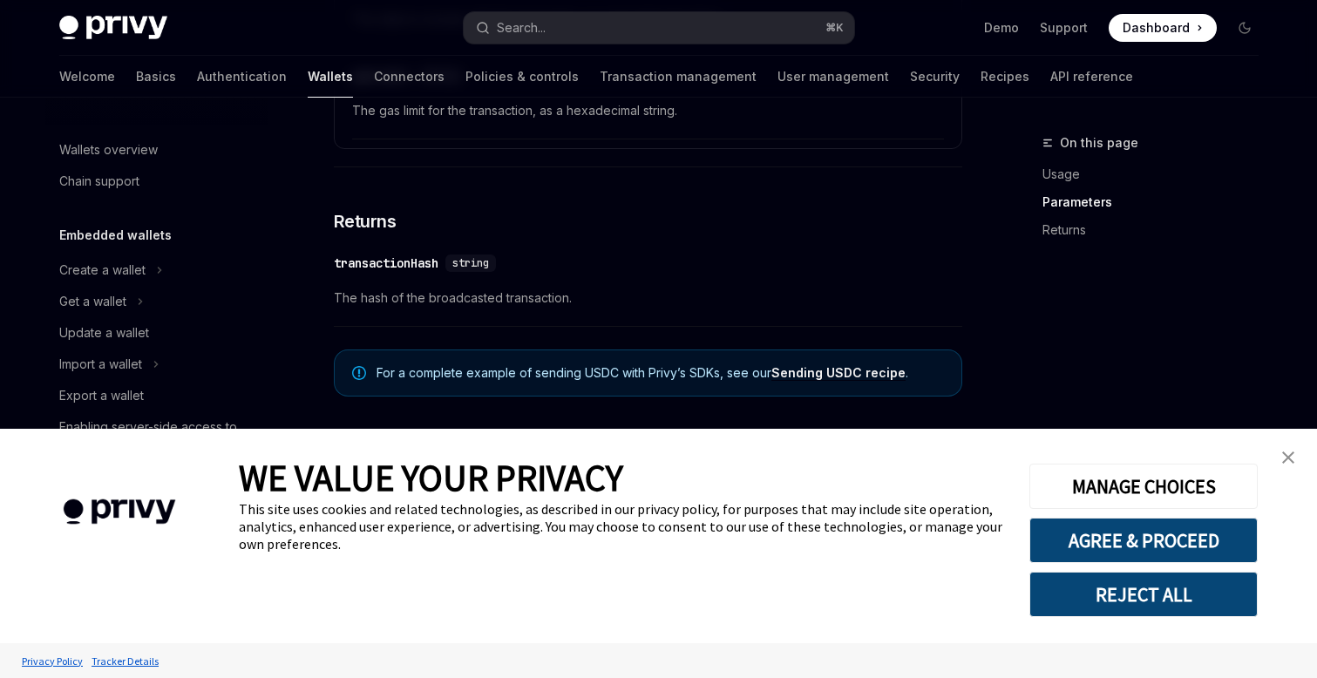
click at [1292, 460] on img "close banner" at bounding box center [1288, 457] width 12 height 12
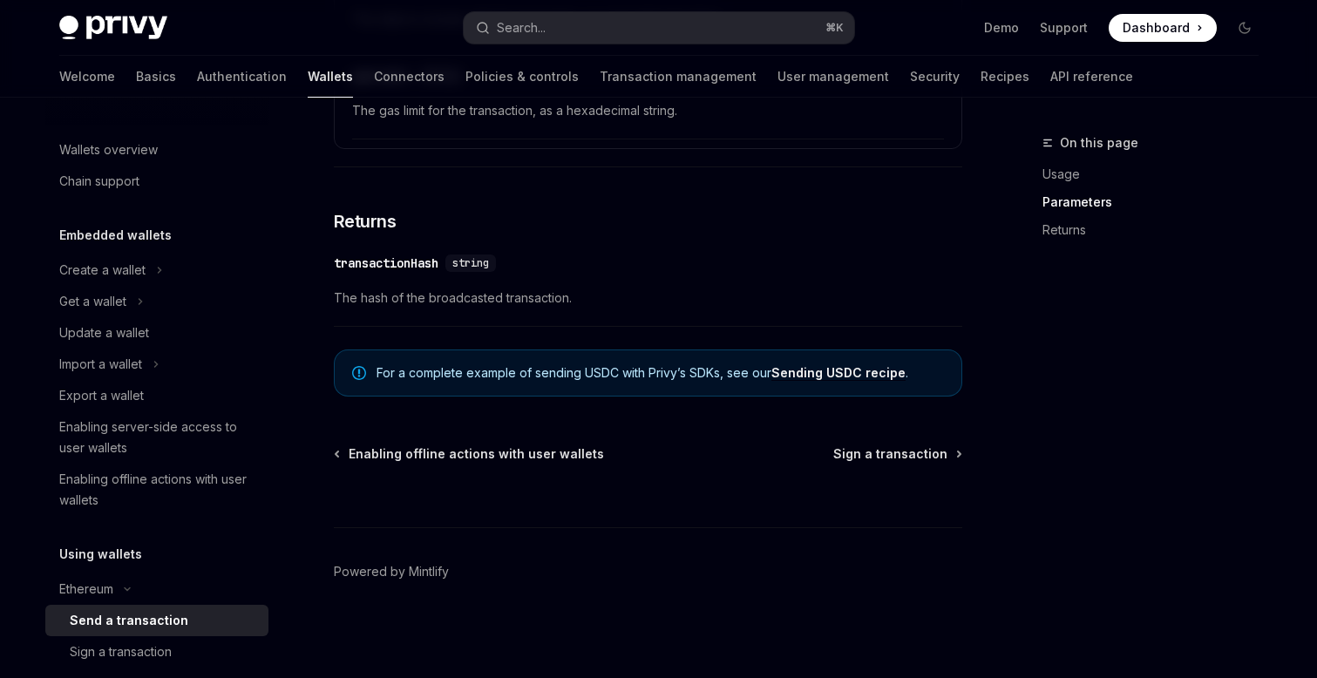
click at [858, 376] on link "Sending USDC recipe" at bounding box center [838, 373] width 134 height 16
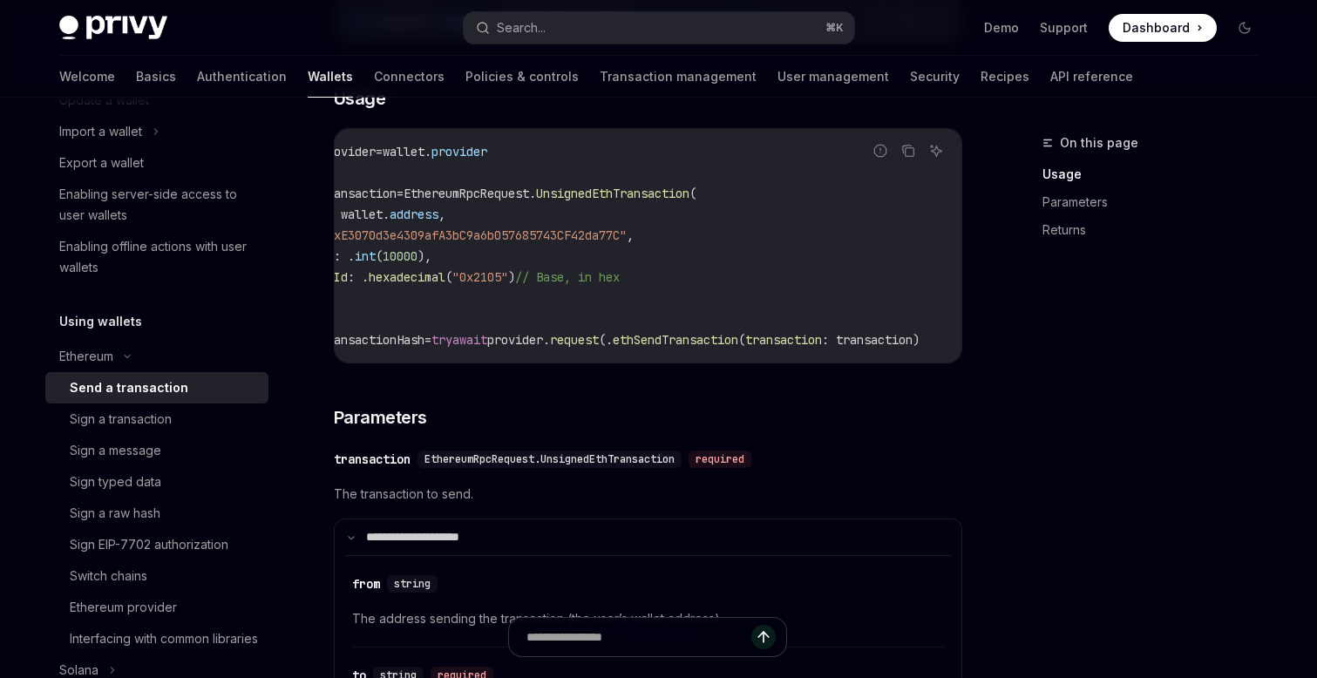
scroll to position [358, 0]
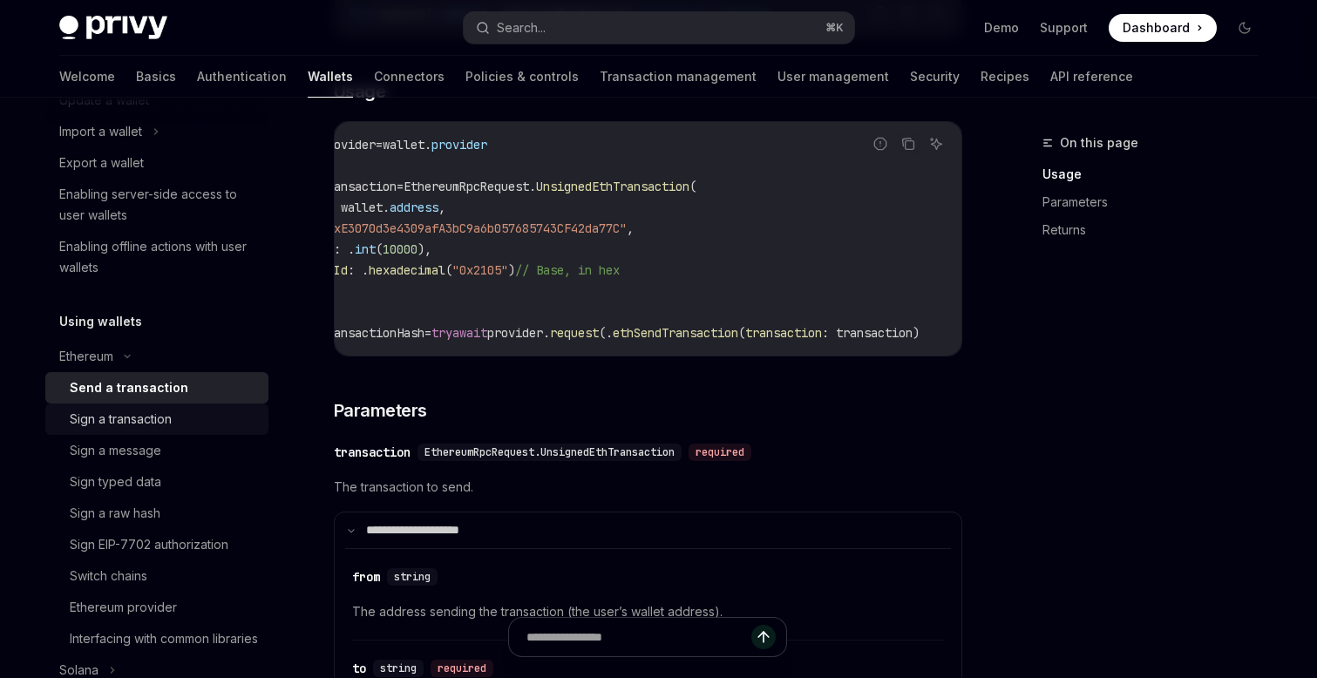
click at [138, 423] on div "Sign a transaction" at bounding box center [121, 419] width 102 height 21
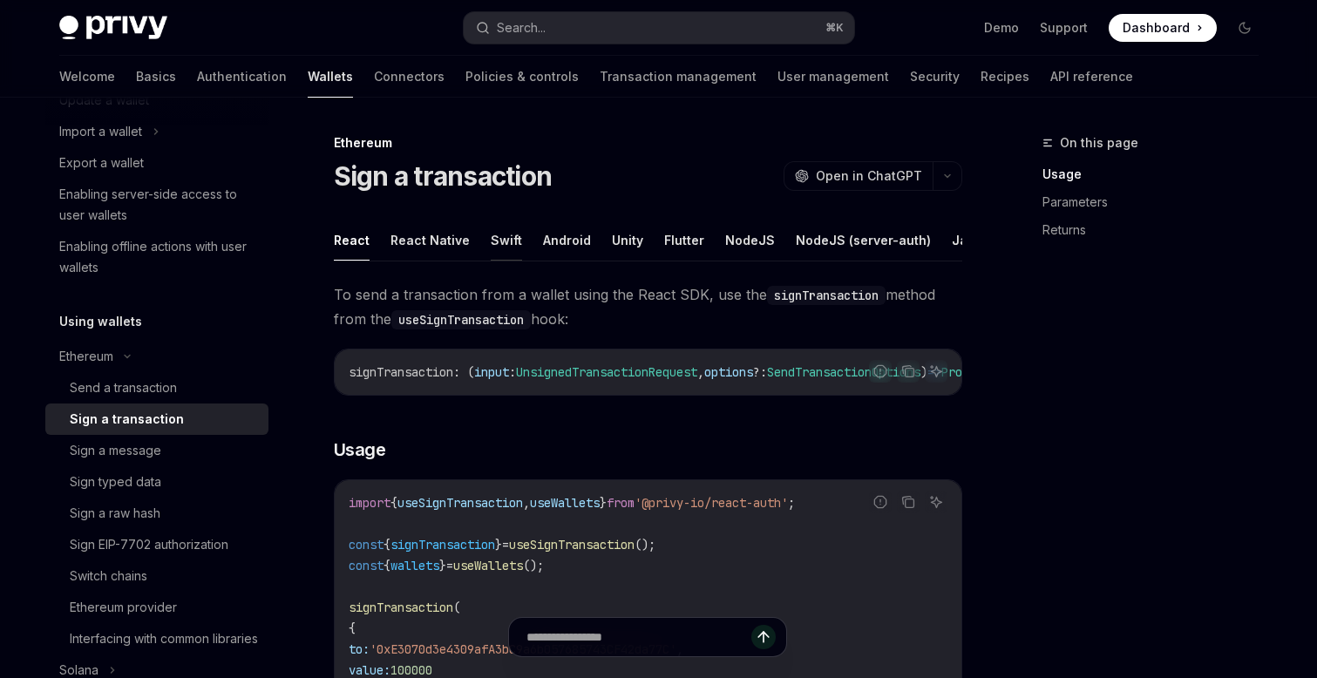
click at [495, 240] on button "Swift" at bounding box center [506, 240] width 31 height 41
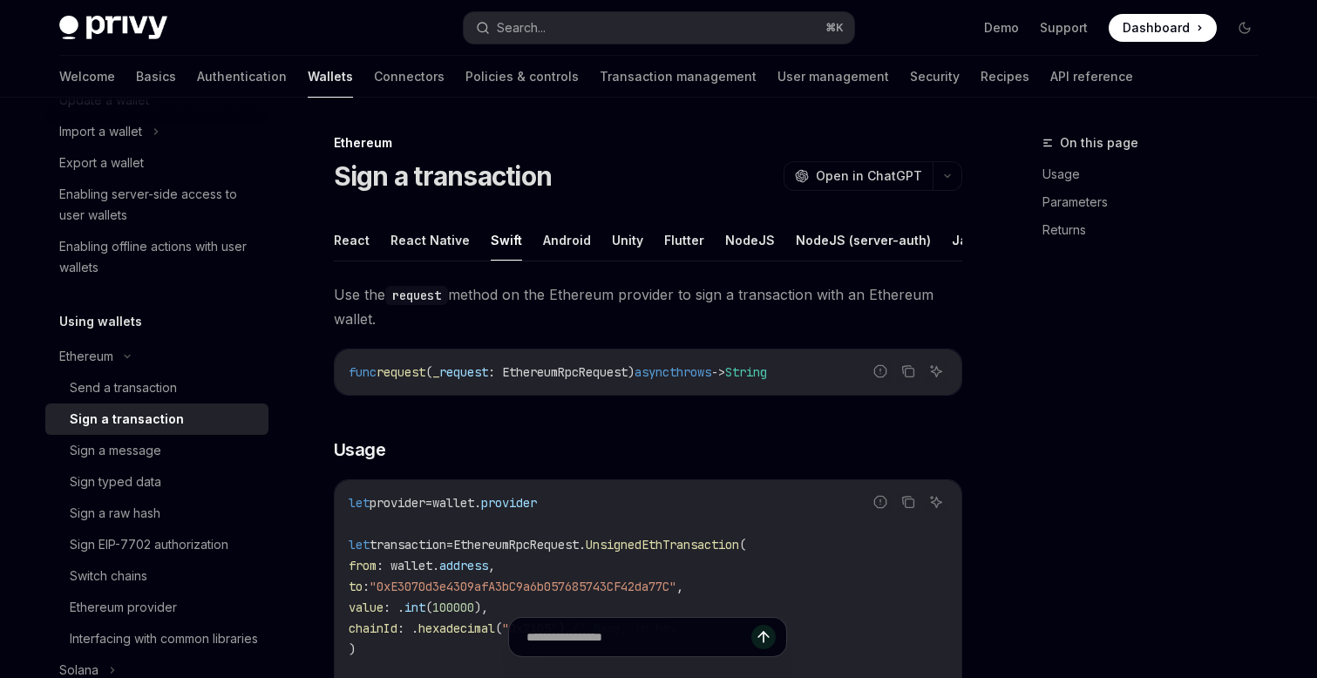
type textarea "*"
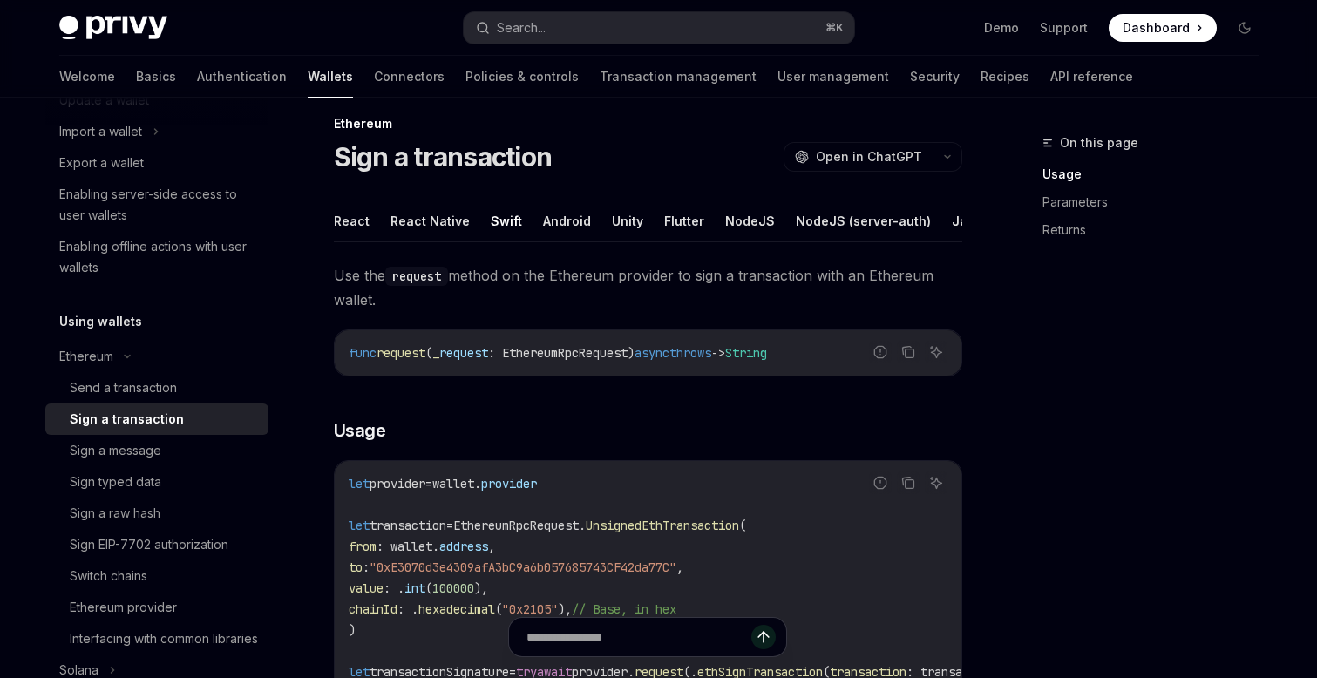
scroll to position [16, 0]
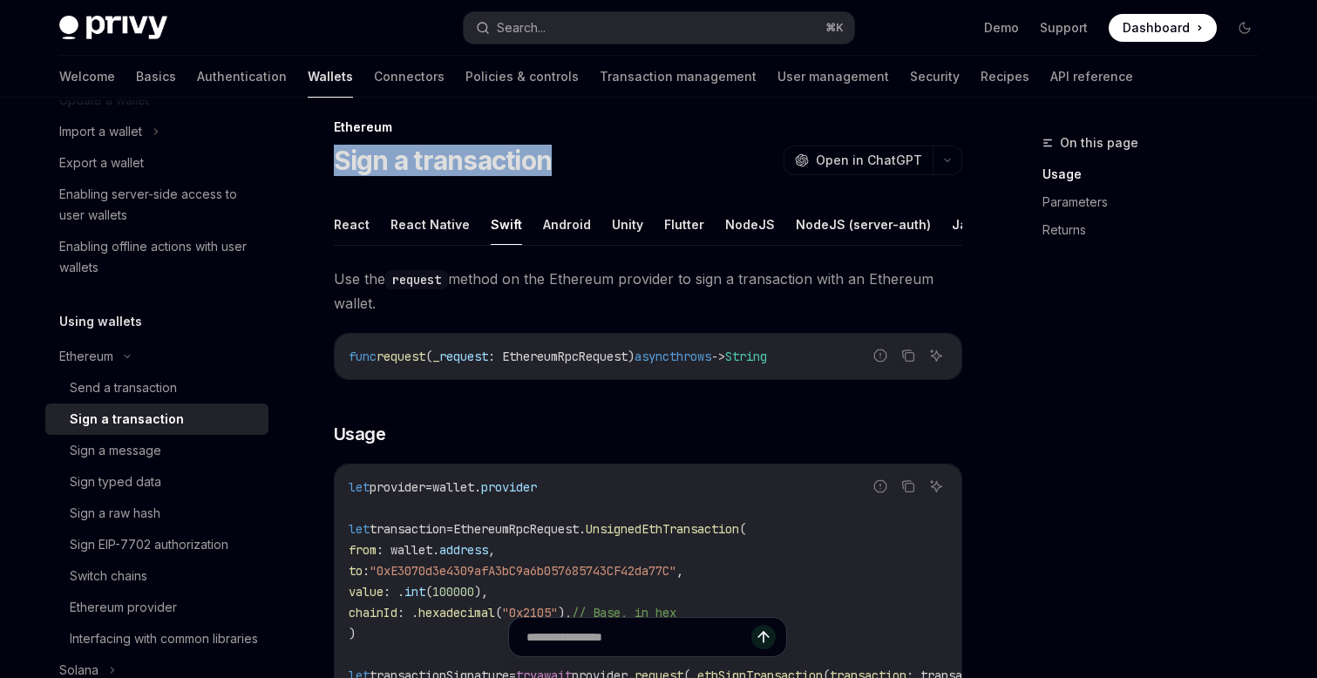
drag, startPoint x: 331, startPoint y: 161, endPoint x: 562, endPoint y: 159, distance: 230.9
copy h1 "Sign a transaction"
